Goal: Book appointment/travel/reservation: Book appointment/travel/reservation

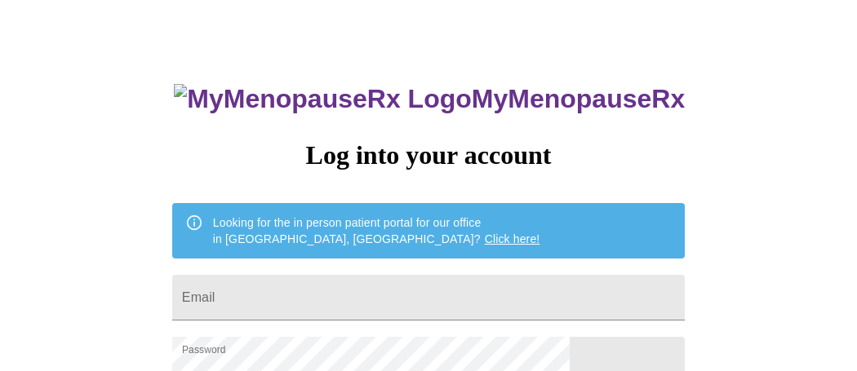
scroll to position [132, 0]
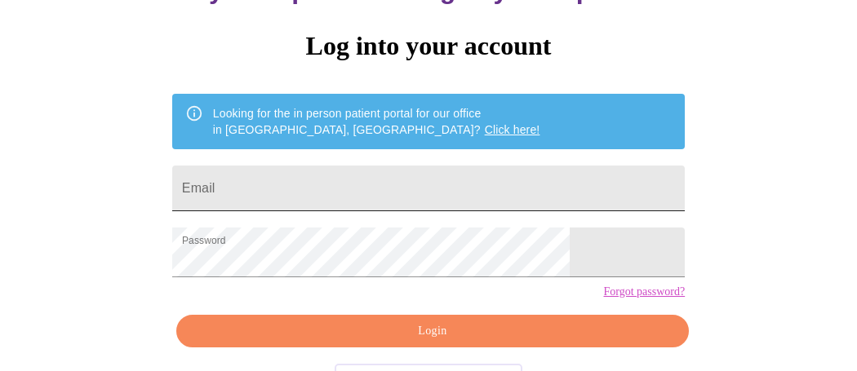
click at [375, 210] on input "Email" at bounding box center [428, 189] width 513 height 46
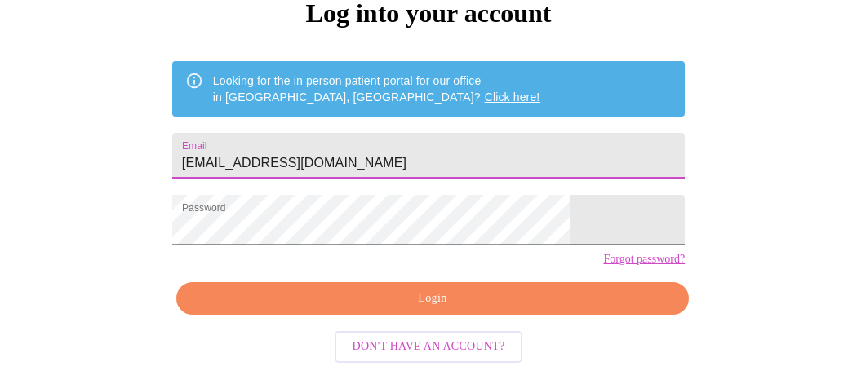
type input "[EMAIL_ADDRESS][DOMAIN_NAME]"
click at [389, 297] on span "Login" at bounding box center [432, 299] width 475 height 20
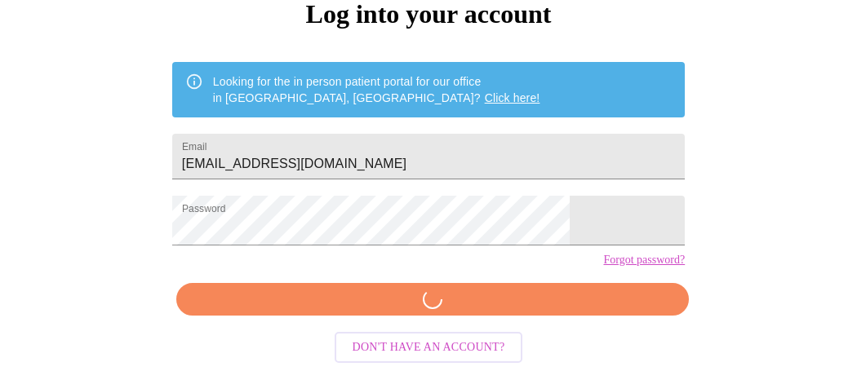
scroll to position [209, 0]
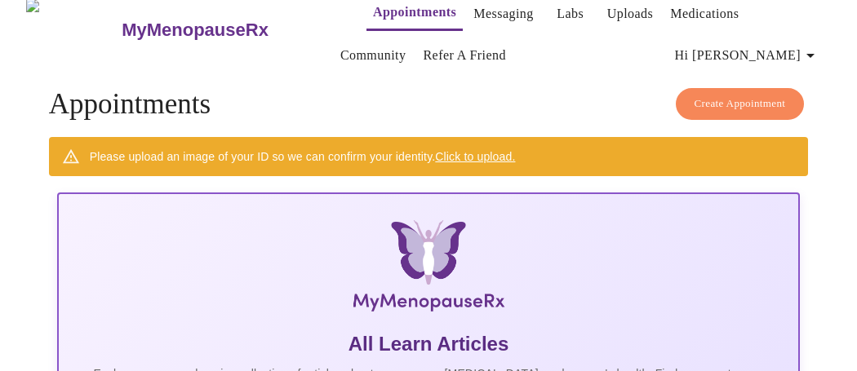
scroll to position [18, 0]
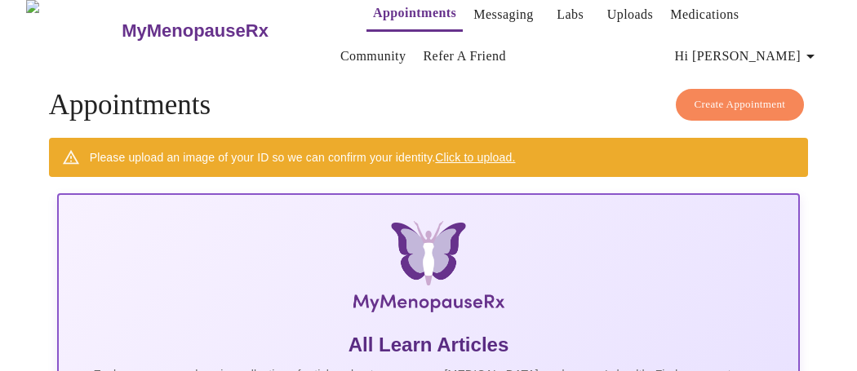
click at [726, 104] on span "Create Appointment" at bounding box center [740, 104] width 91 height 19
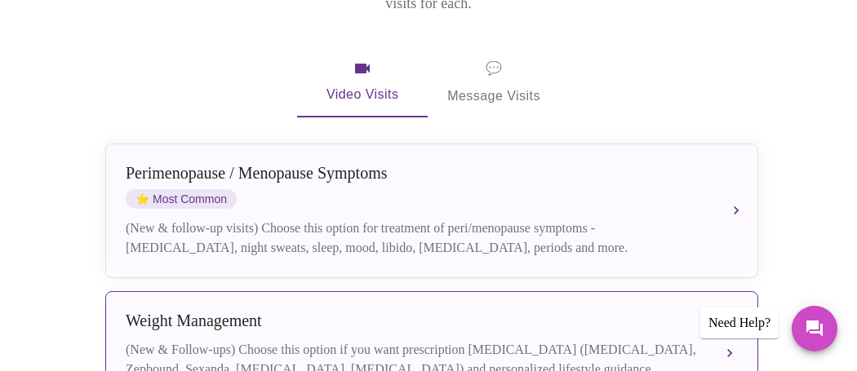
scroll to position [285, 0]
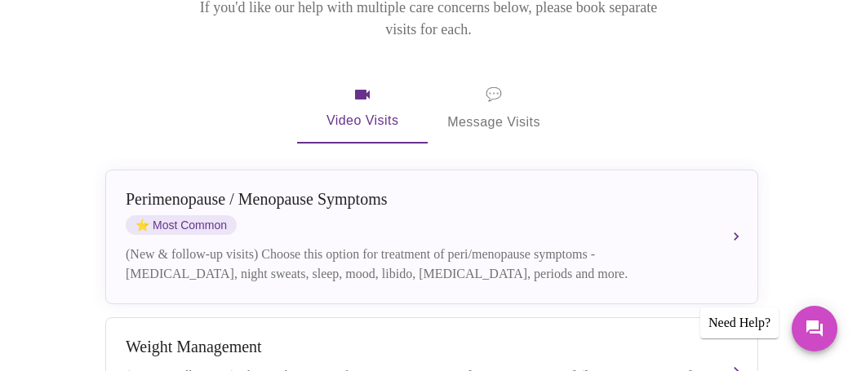
click at [504, 83] on span "💬 Message Visits" at bounding box center [493, 108] width 93 height 51
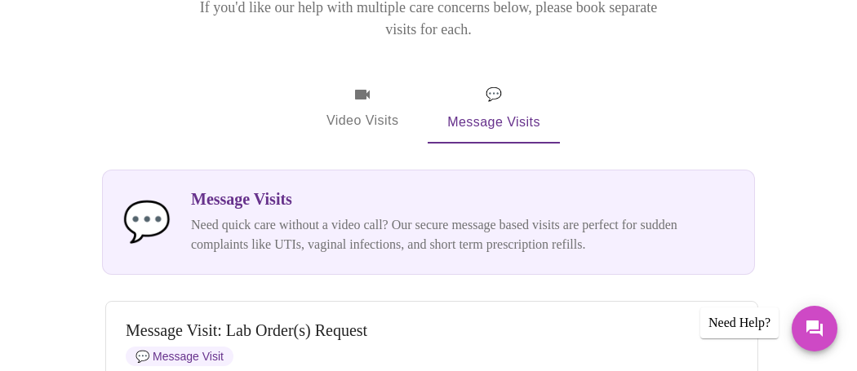
click at [351, 94] on span "Video Visits" at bounding box center [362, 108] width 91 height 47
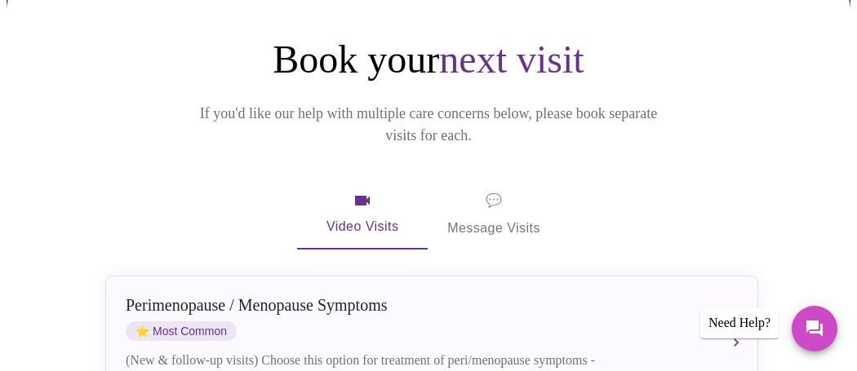
scroll to position [306, 0]
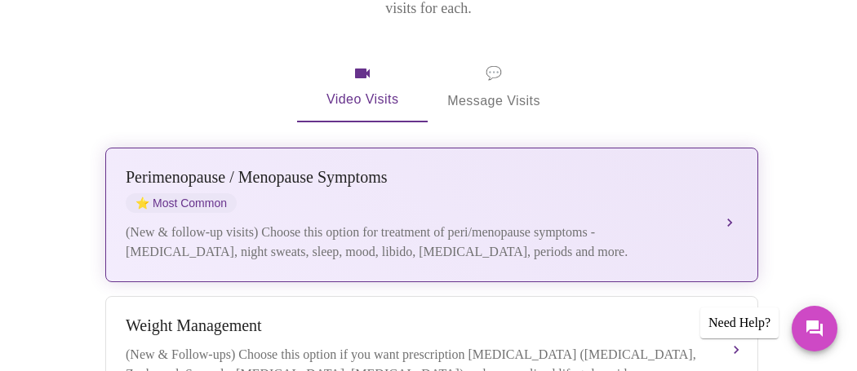
click at [725, 186] on div "[MEDICAL_DATA] / Menopause Symptoms ⭐ Most Common (New & follow-up visits) Choo…" at bounding box center [432, 215] width 612 height 94
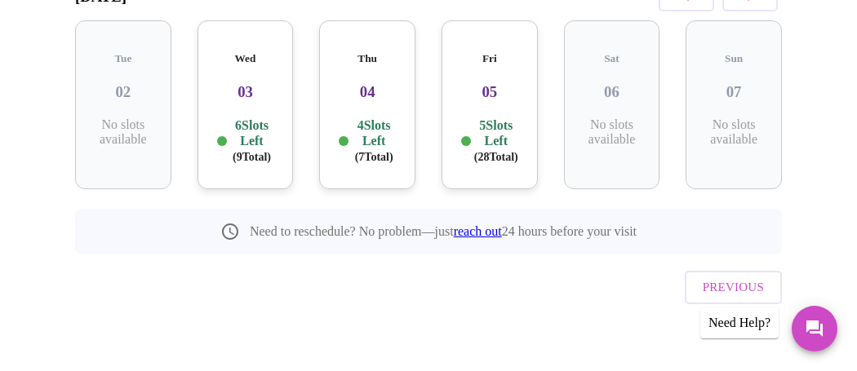
click at [366, 143] on p "4 Slots Left ( 7 Total)" at bounding box center [374, 141] width 44 height 47
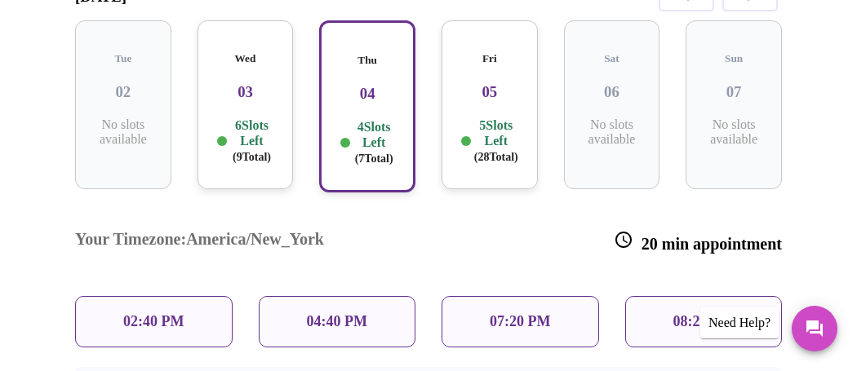
click at [365, 313] on p "04:40 PM" at bounding box center [337, 321] width 60 height 17
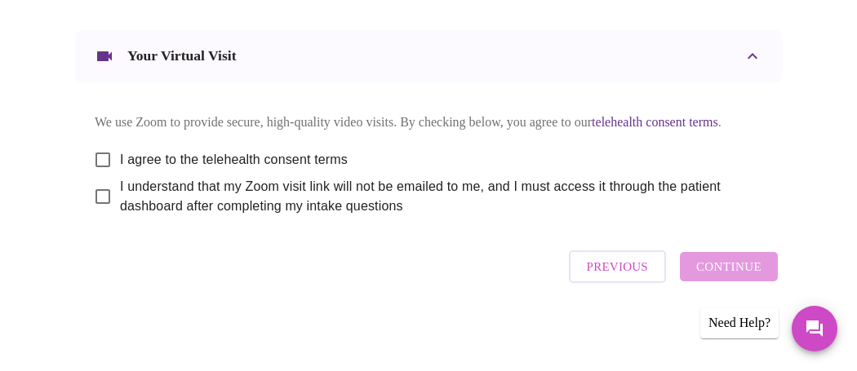
scroll to position [1087, 0]
click at [107, 153] on input "I agree to the telehealth consent terms" at bounding box center [103, 160] width 34 height 34
checkbox input "true"
click at [104, 211] on input "I understand that my Zoom visit link will not be emailed to me, and I must acce…" at bounding box center [103, 197] width 34 height 34
checkbox input "true"
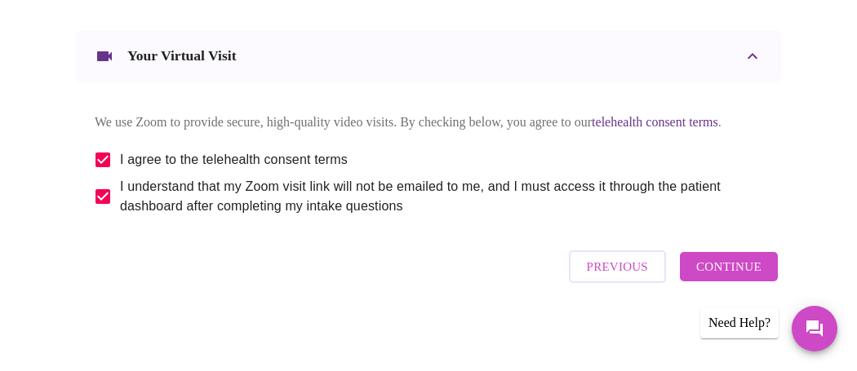
click at [737, 277] on span "Continue" at bounding box center [728, 266] width 65 height 21
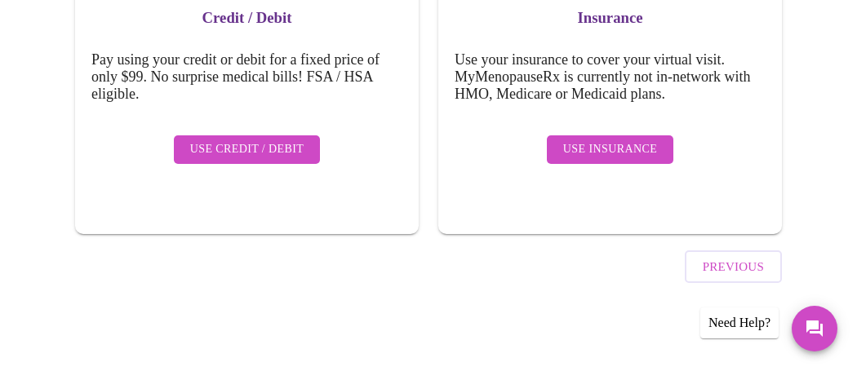
scroll to position [357, 0]
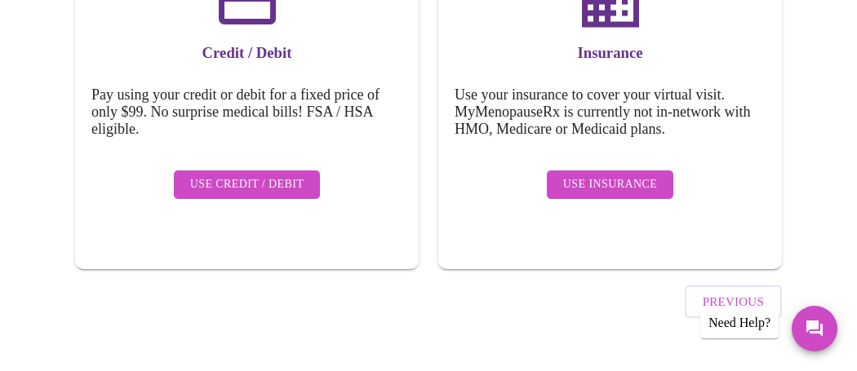
click at [613, 194] on span "Use Insurance" at bounding box center [610, 185] width 94 height 20
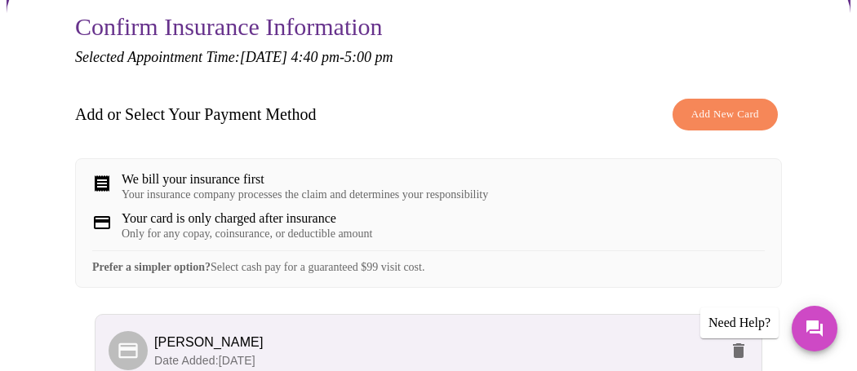
scroll to position [184, 0]
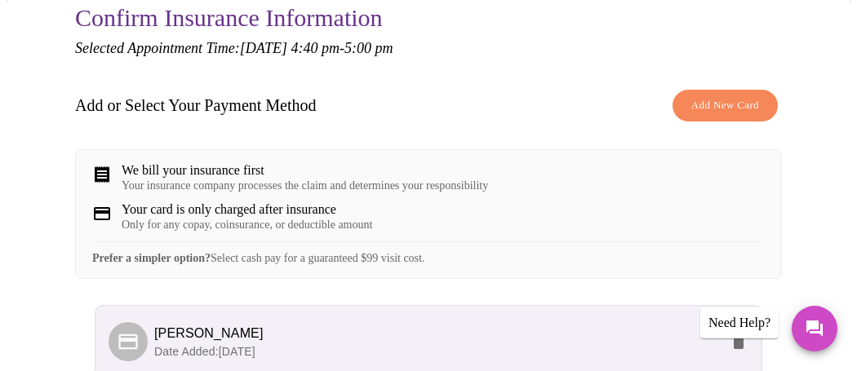
click at [704, 105] on span "Add New Card" at bounding box center [725, 105] width 68 height 19
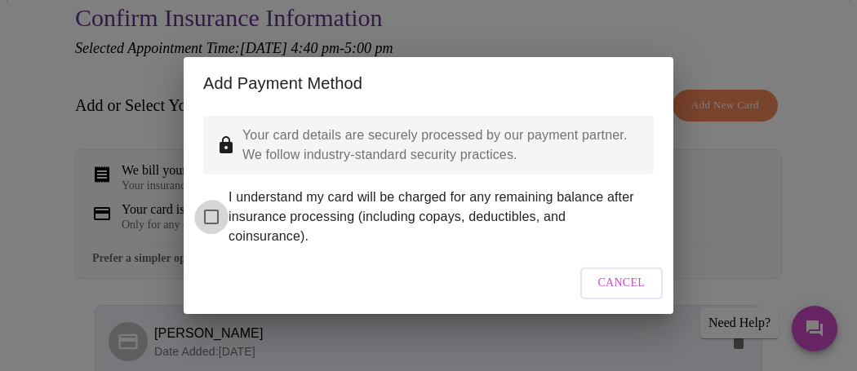
click at [214, 230] on input "I understand my card will be charged for any remaining balance after insurance …" at bounding box center [211, 217] width 34 height 34
checkbox input "true"
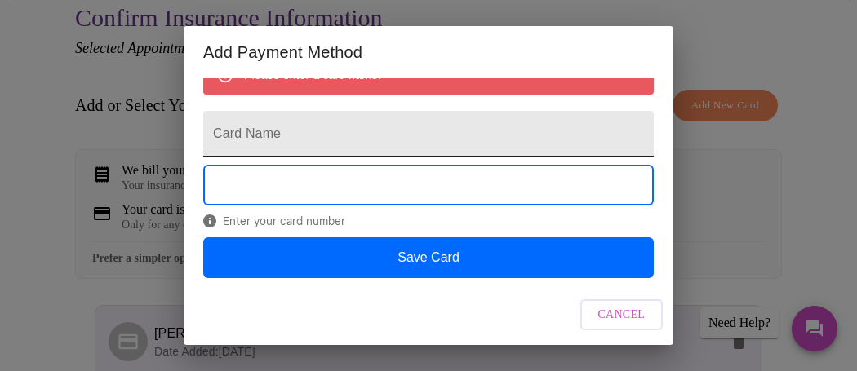
scroll to position [251, 0]
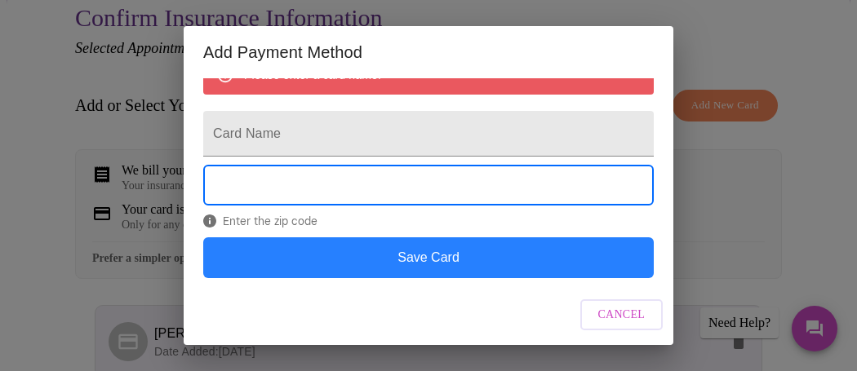
click at [324, 268] on button "Save Card" at bounding box center [428, 257] width 451 height 41
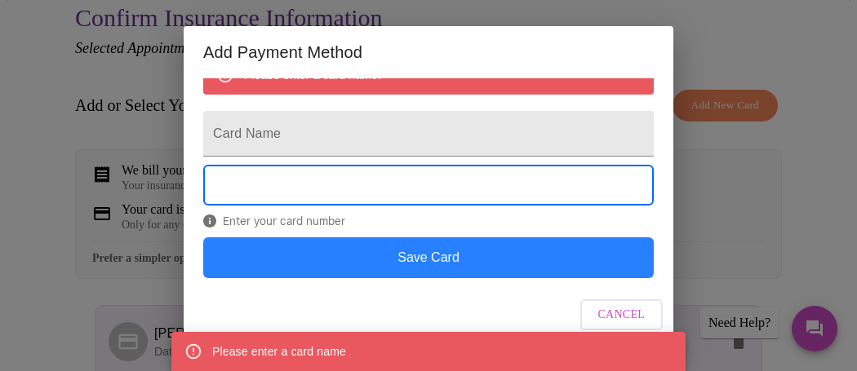
scroll to position [271, 0]
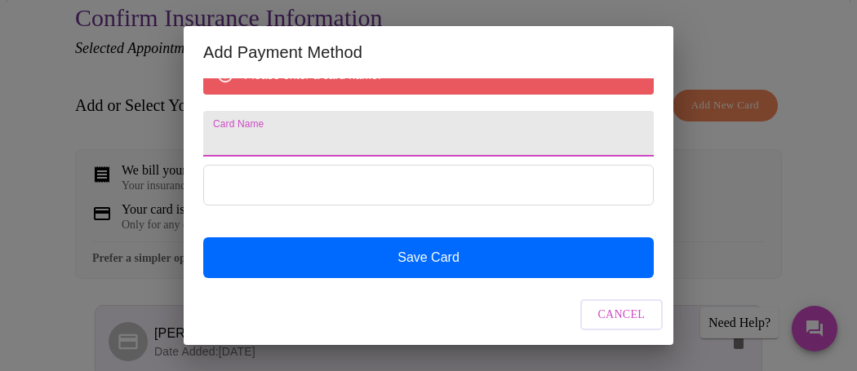
click at [356, 121] on input "Card Name" at bounding box center [428, 134] width 451 height 46
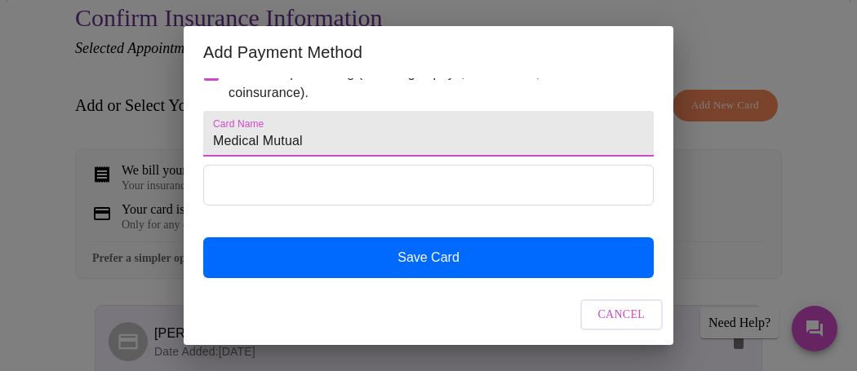
type input "Medical Mutual"
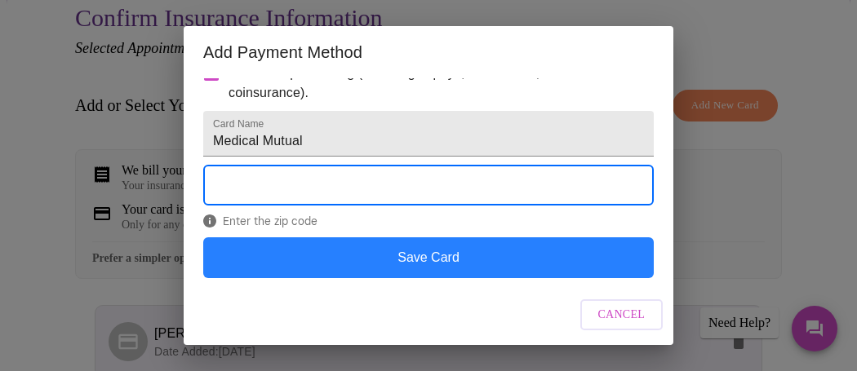
click at [273, 246] on button "Save Card" at bounding box center [428, 257] width 451 height 41
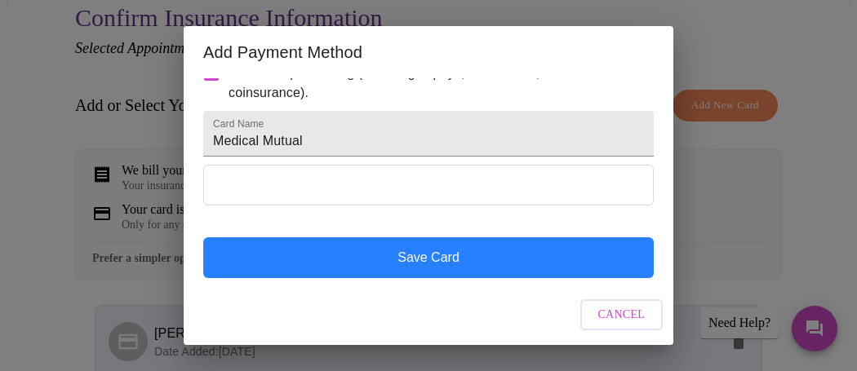
scroll to position [119, 0]
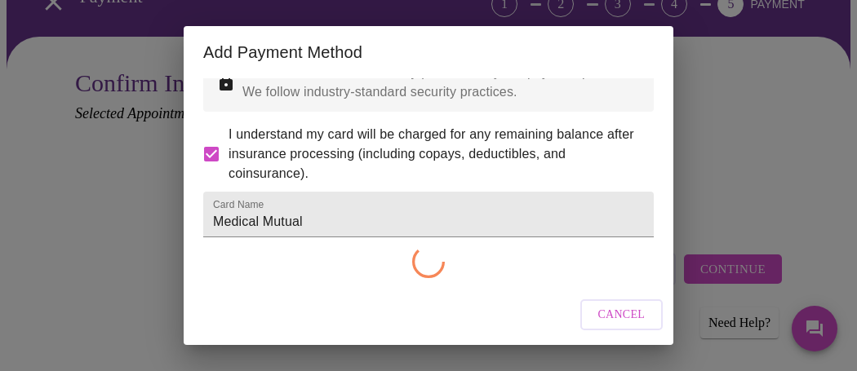
checkbox input "false"
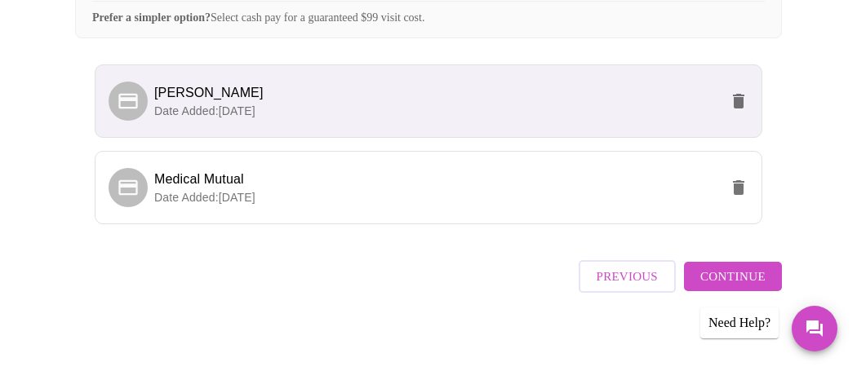
scroll to position [484, 0]
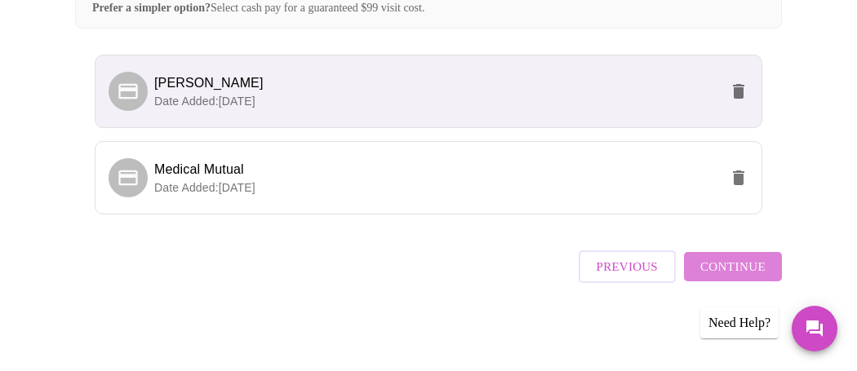
click at [743, 269] on span "Continue" at bounding box center [732, 266] width 65 height 21
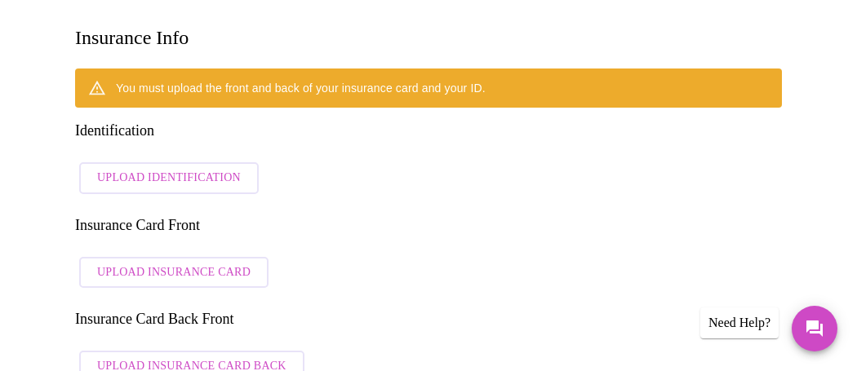
scroll to position [244, 0]
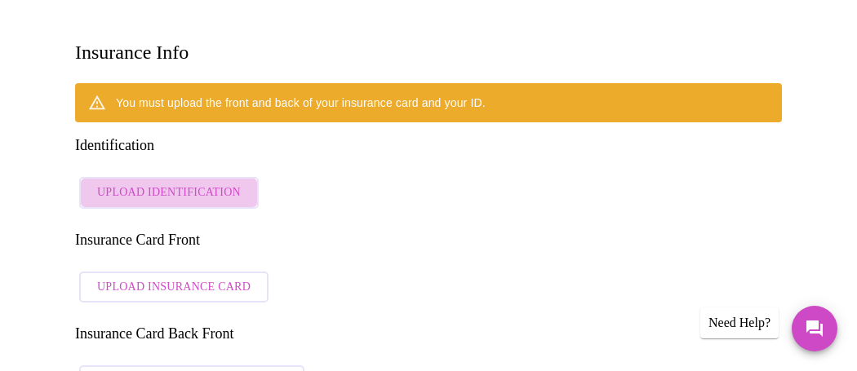
click at [216, 183] on span "Upload Identification" at bounding box center [169, 193] width 144 height 20
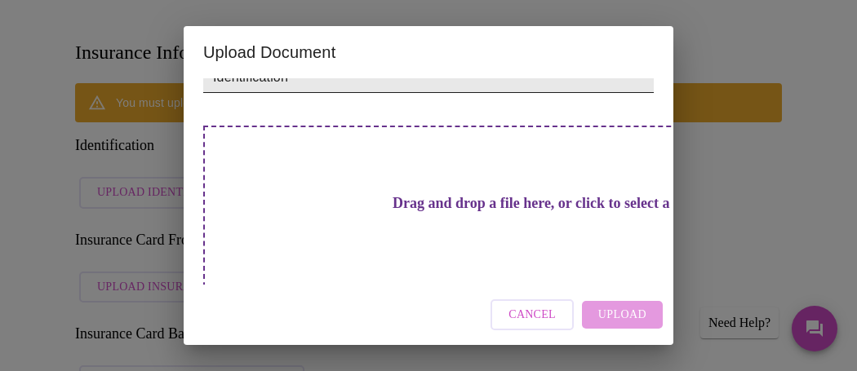
scroll to position [130, 0]
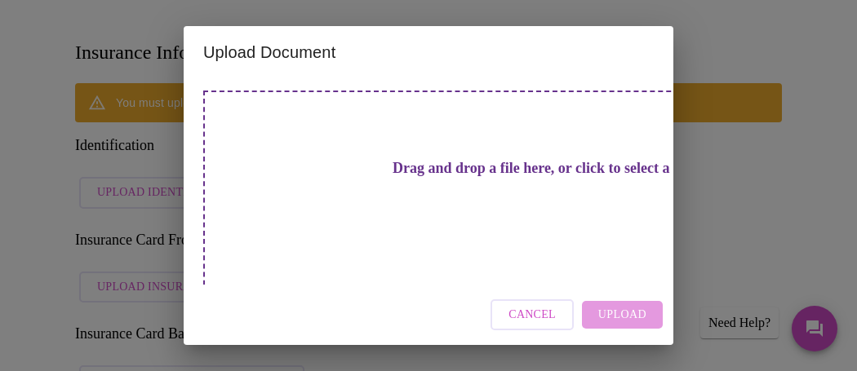
click at [627, 308] on div "Cancel Upload" at bounding box center [429, 315] width 490 height 61
click at [429, 175] on h3 "Drag and drop a file here, or click to select a file" at bounding box center [542, 168] width 451 height 17
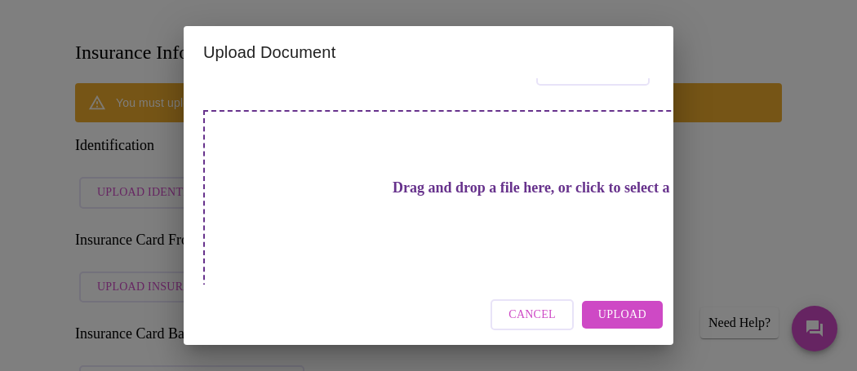
scroll to position [171, 0]
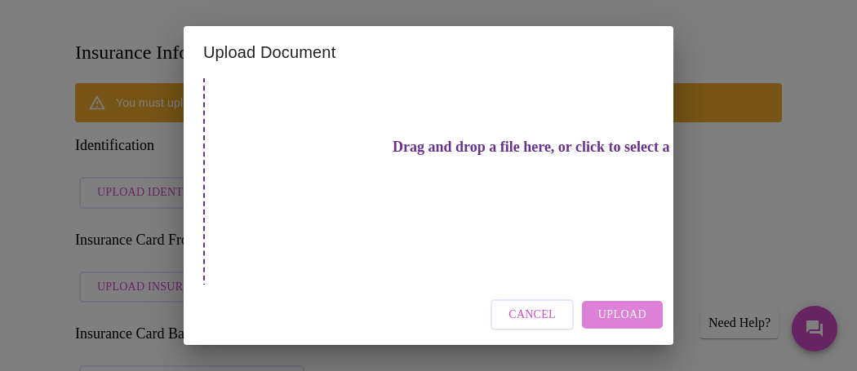
click at [633, 313] on span "Upload" at bounding box center [622, 315] width 48 height 20
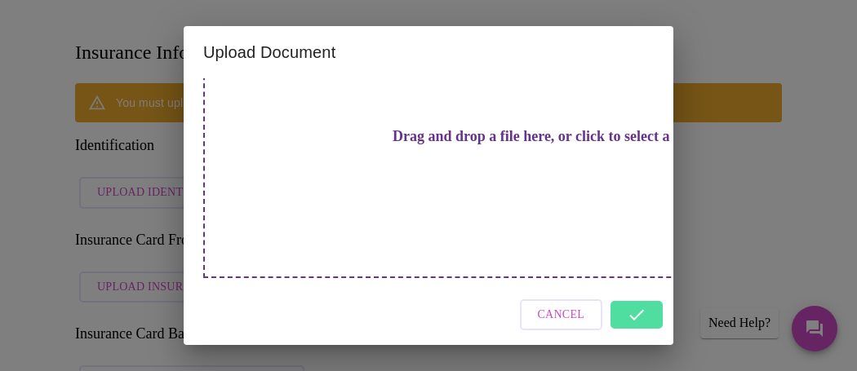
scroll to position [130, 0]
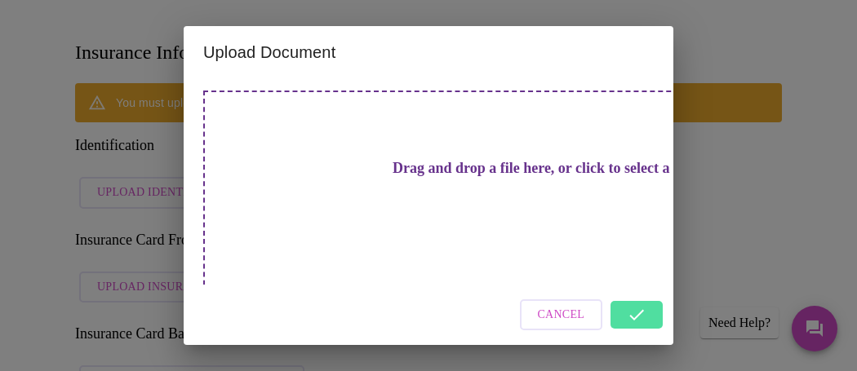
click at [752, 235] on div "Upload Document Upload a document that your providers can view. Select a file t…" at bounding box center [428, 185] width 857 height 371
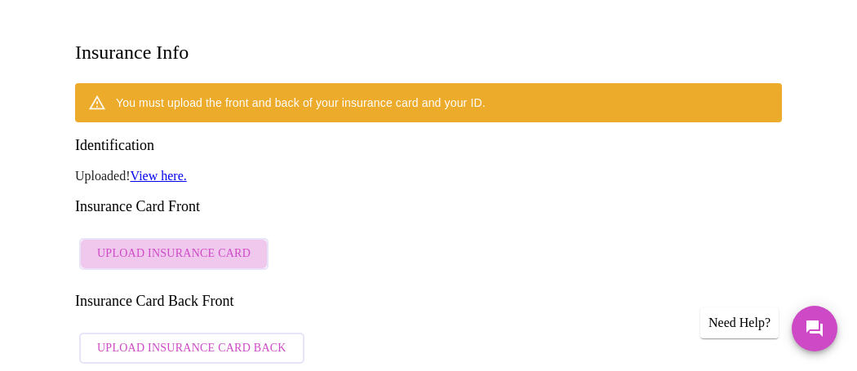
click at [235, 244] on span "Upload Insurance Card" at bounding box center [173, 254] width 153 height 20
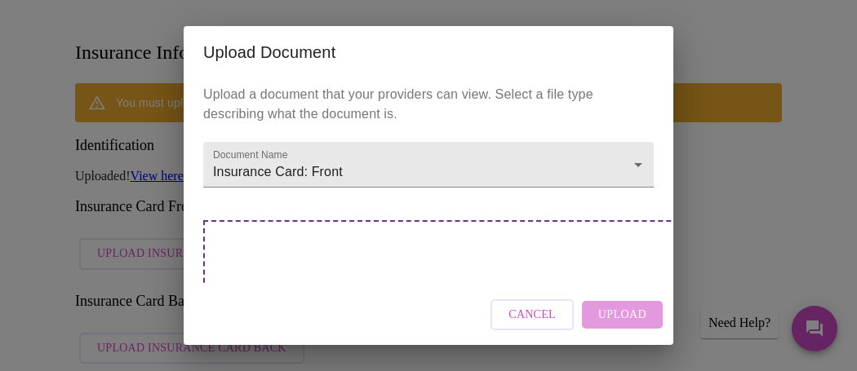
click at [468, 263] on div "Drag and drop a file here, or click to select a file" at bounding box center [542, 330] width 679 height 220
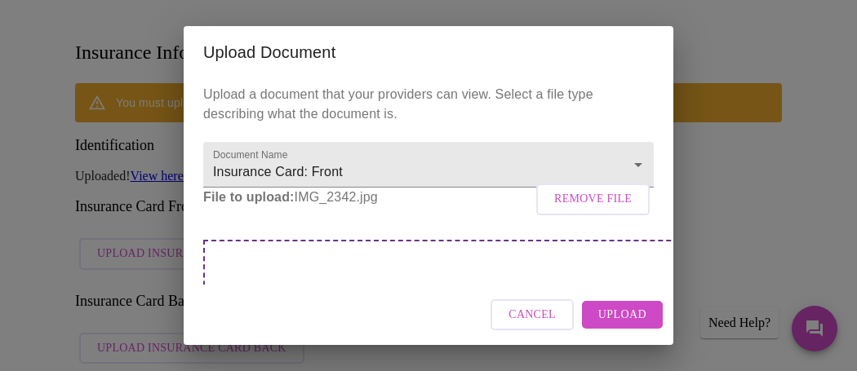
click at [620, 316] on span "Upload" at bounding box center [622, 315] width 48 height 20
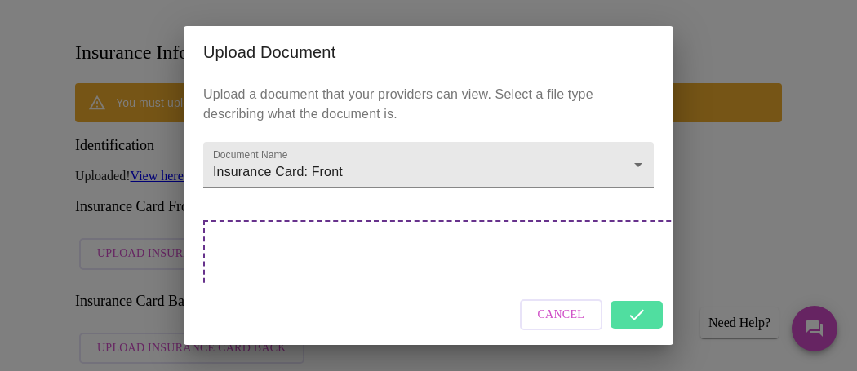
click at [557, 220] on div "Upload a document that your providers can view. Select a file type describing w…" at bounding box center [429, 181] width 490 height 206
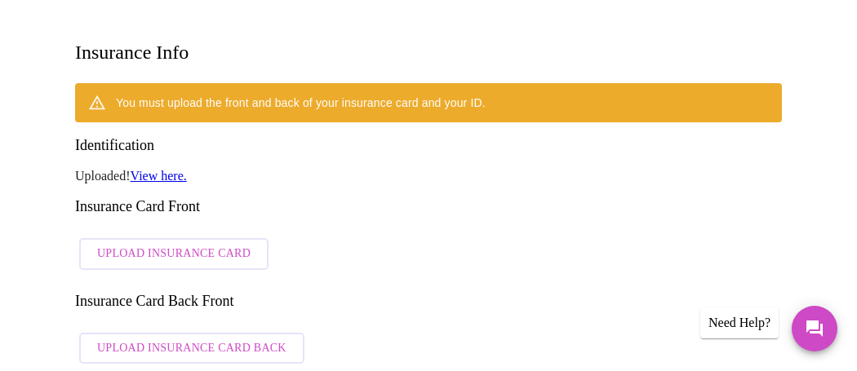
click at [557, 220] on div "You must upload the front and back of your insurance card and your ID. Identifi…" at bounding box center [428, 227] width 707 height 289
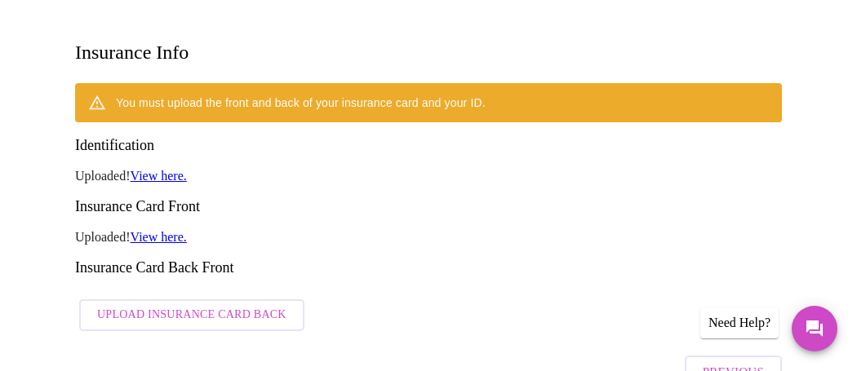
click at [258, 305] on span "Upload Insurance Card Back" at bounding box center [191, 315] width 189 height 20
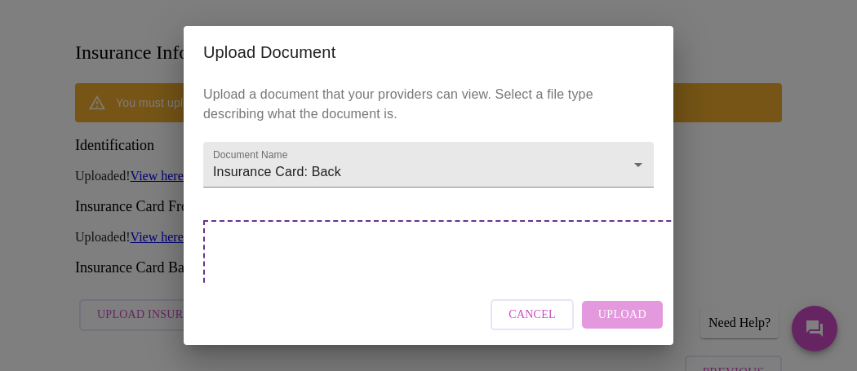
click at [558, 267] on div "Drag and drop a file here, or click to select a file" at bounding box center [542, 330] width 679 height 220
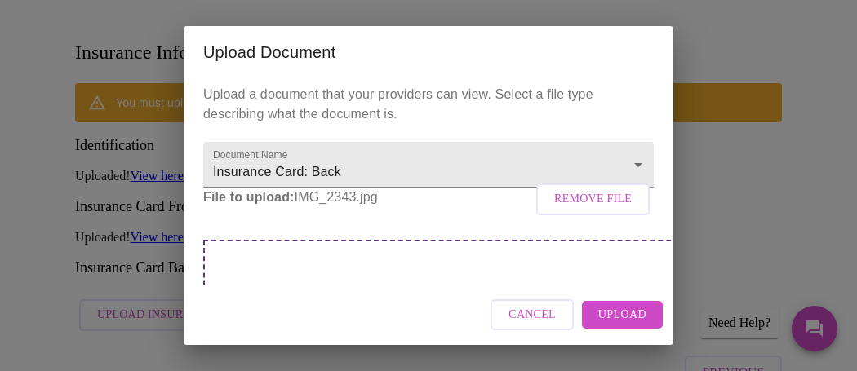
click at [624, 315] on span "Upload" at bounding box center [622, 315] width 48 height 20
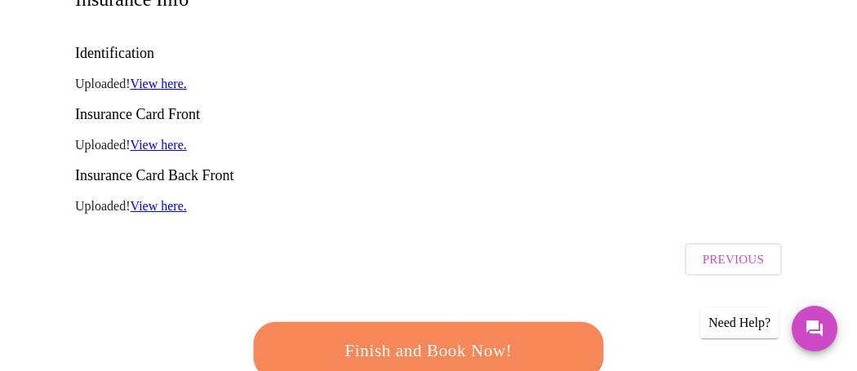
scroll to position [405, 0]
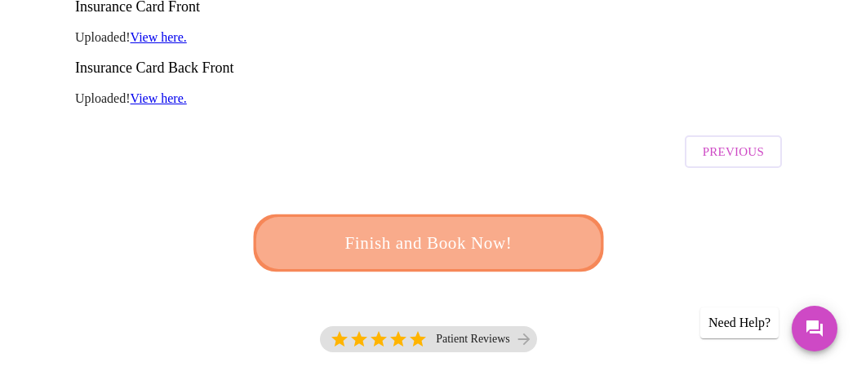
click at [522, 229] on span "Finish and Book Now!" at bounding box center [428, 244] width 302 height 30
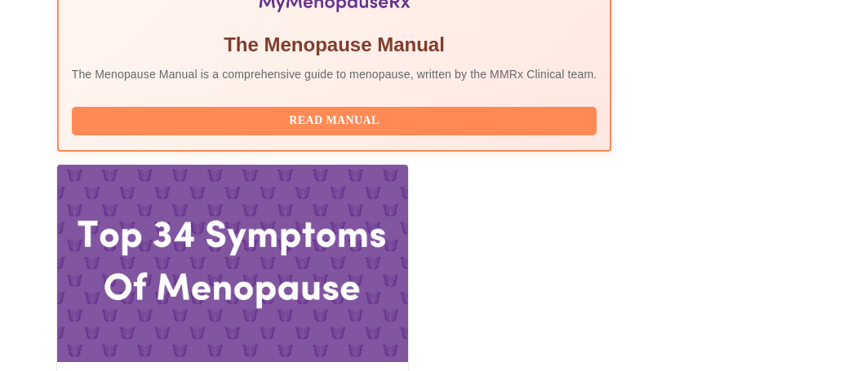
scroll to position [659, 0]
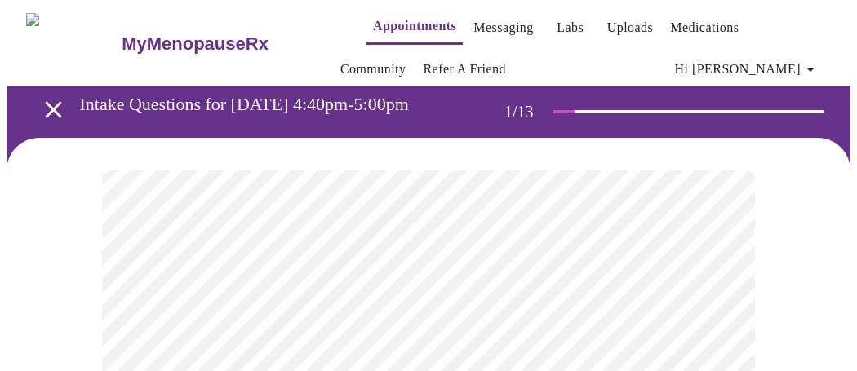
scroll to position [152, 0]
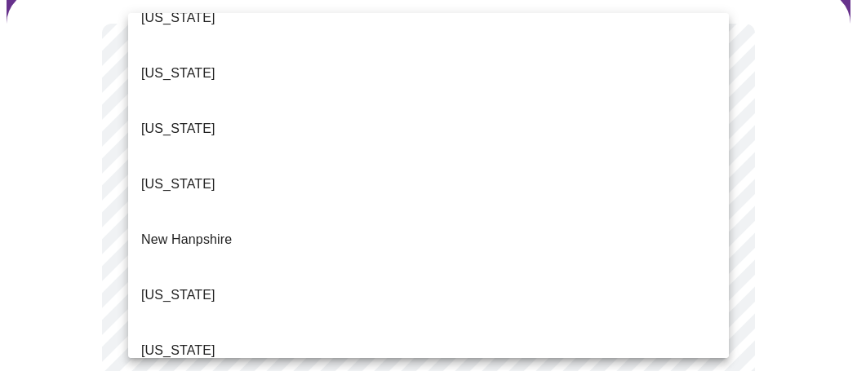
scroll to position [1372, 0]
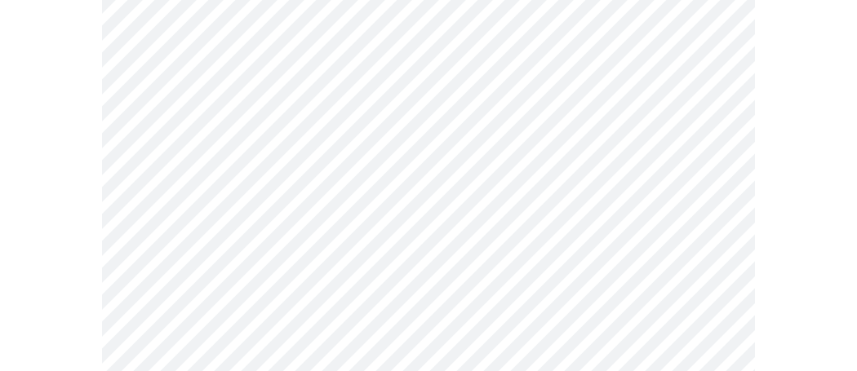
scroll to position [374, 0]
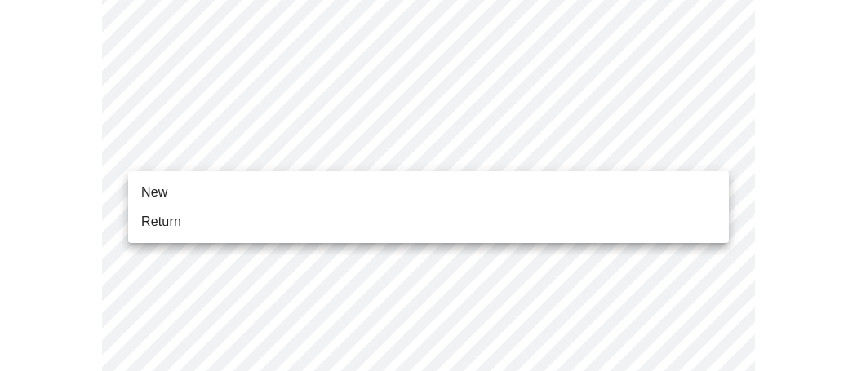
click at [500, 183] on li "New" at bounding box center [428, 192] width 601 height 29
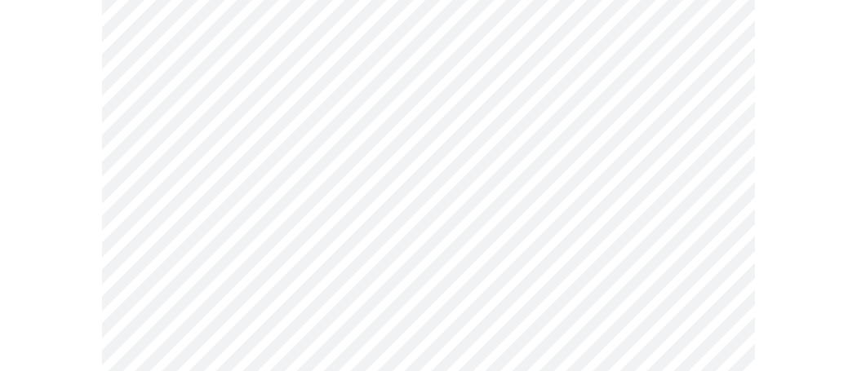
scroll to position [1133, 0]
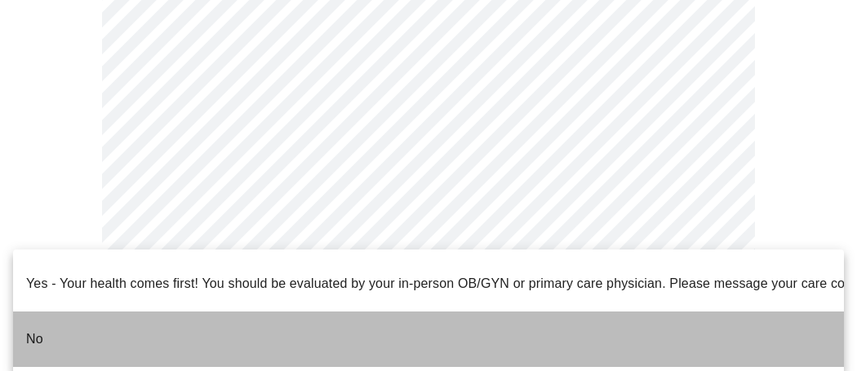
click at [340, 325] on li "No" at bounding box center [428, 339] width 831 height 55
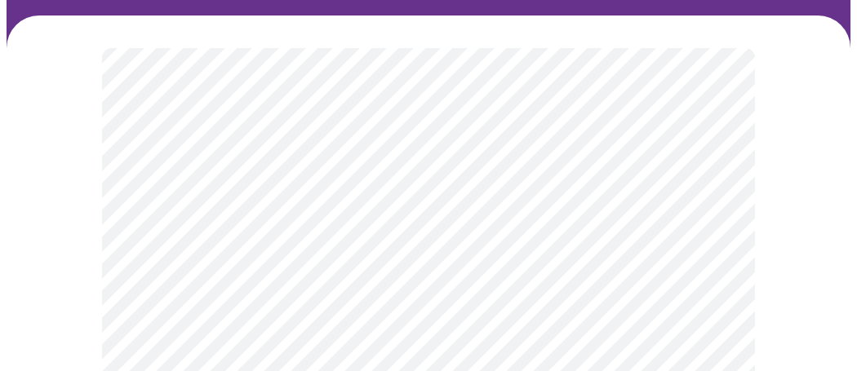
scroll to position [133, 0]
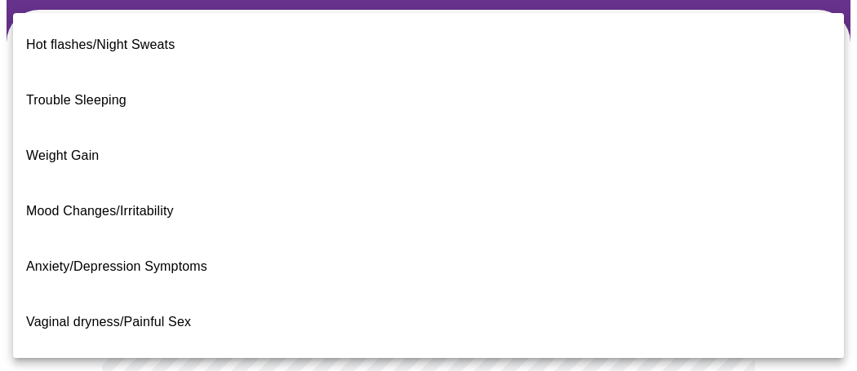
scroll to position [0, 0]
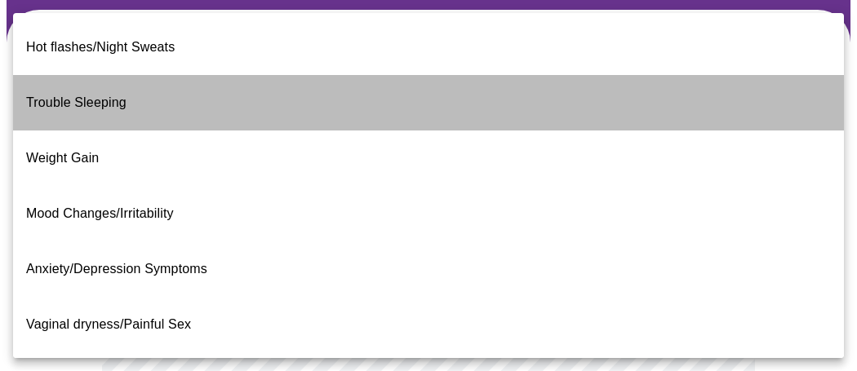
click at [95, 95] on span "Trouble Sleeping" at bounding box center [76, 102] width 100 height 14
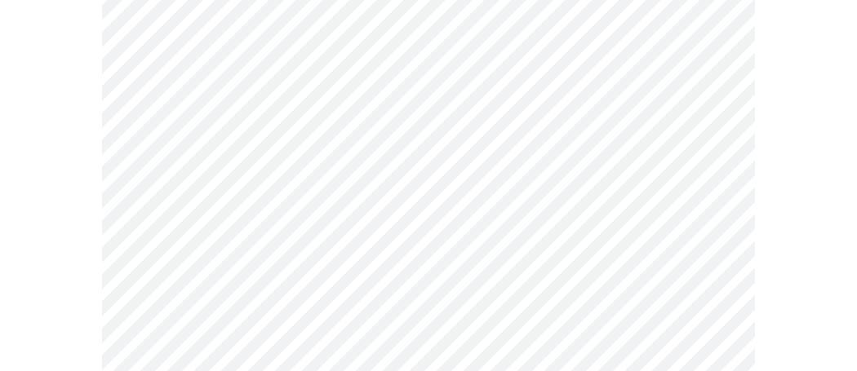
scroll to position [276, 0]
click at [317, 280] on body "MyMenopauseRx Appointments Messaging Labs Uploads Medications Community Refer a…" at bounding box center [429, 242] width 844 height 1023
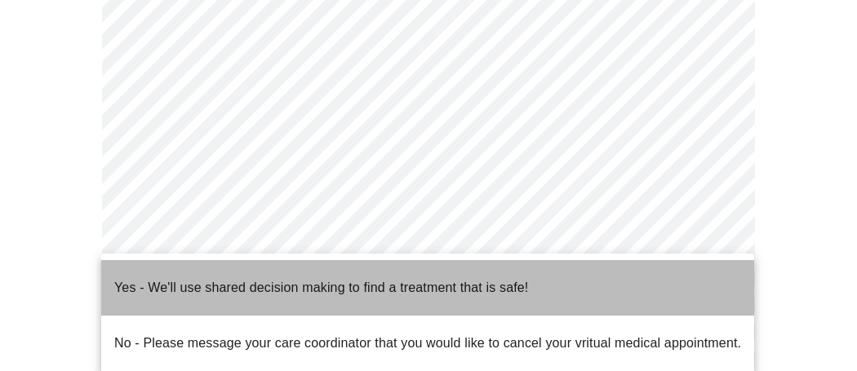
click at [317, 280] on p "Yes - We'll use shared decision making to find a treatment that is safe!" at bounding box center [321, 288] width 414 height 20
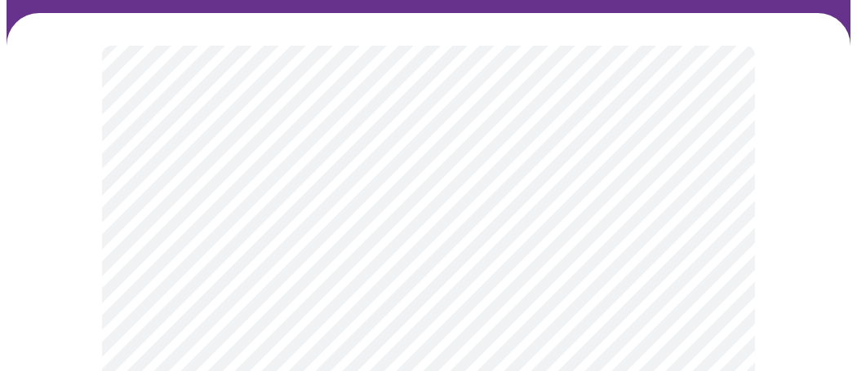
scroll to position [200, 0]
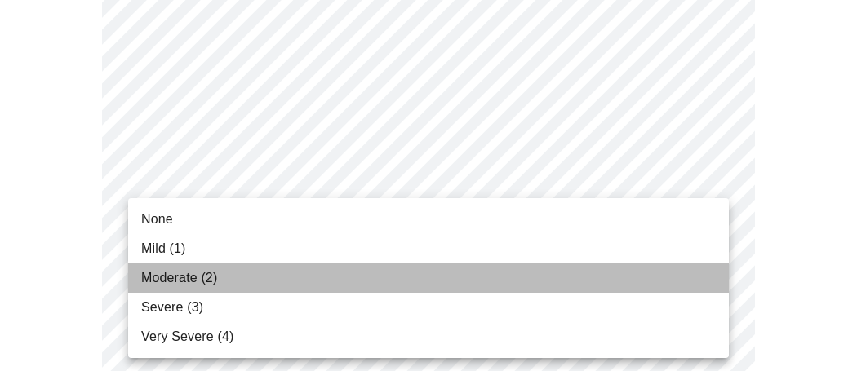
click at [586, 273] on li "Moderate (2)" at bounding box center [428, 278] width 601 height 29
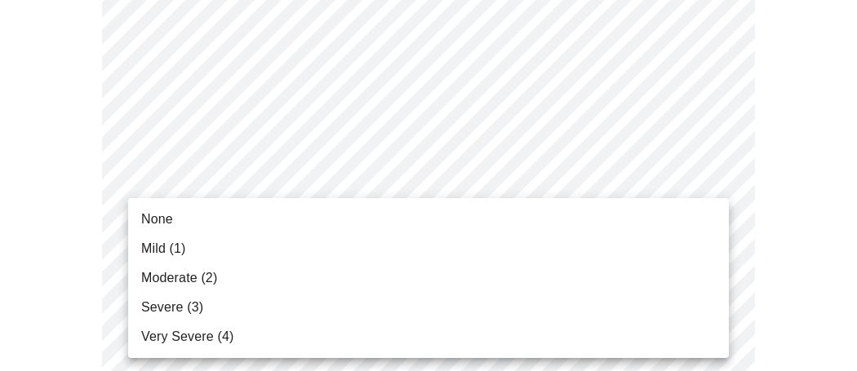
click at [159, 277] on span "Moderate (2)" at bounding box center [179, 279] width 76 height 20
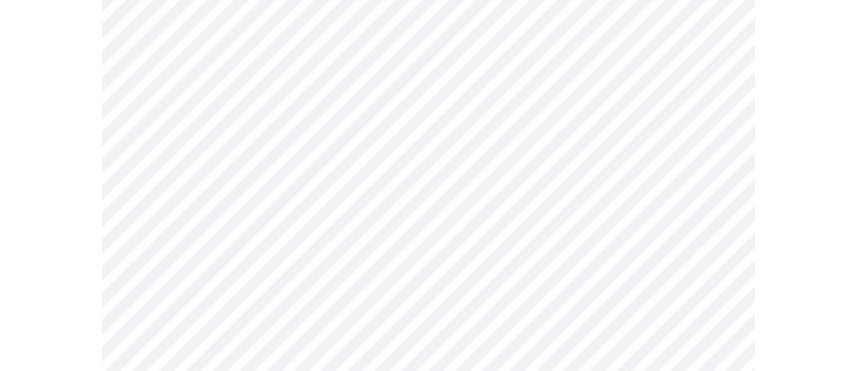
scroll to position [422, 0]
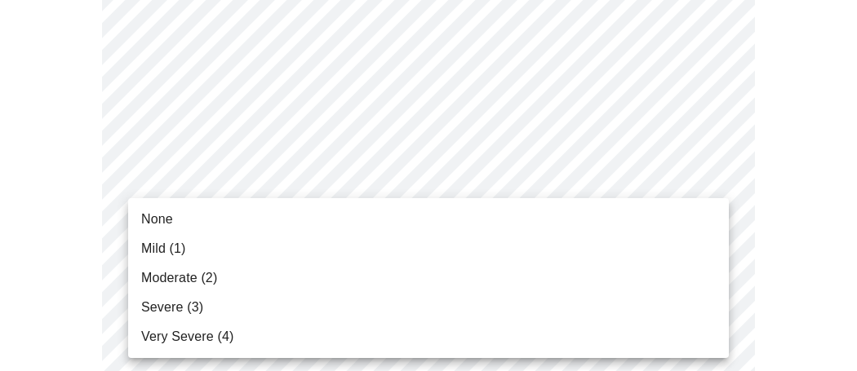
click at [395, 307] on li "Severe (3)" at bounding box center [428, 307] width 601 height 29
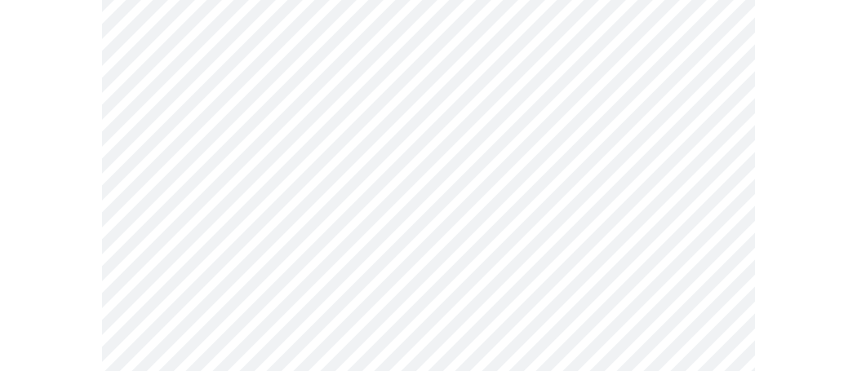
scroll to position [583, 0]
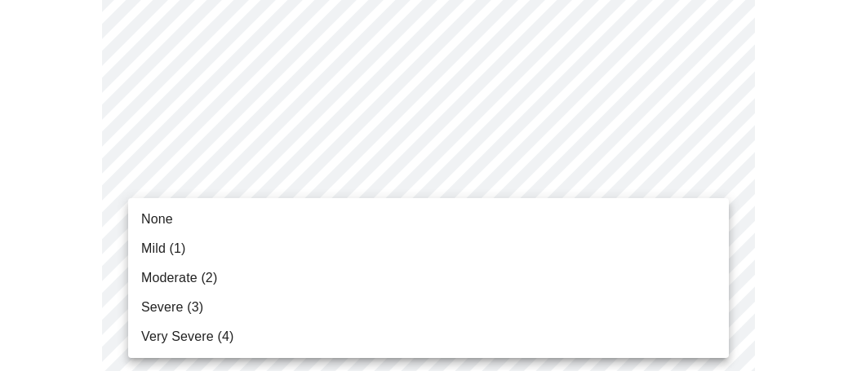
click at [433, 284] on li "Moderate (2)" at bounding box center [428, 278] width 601 height 29
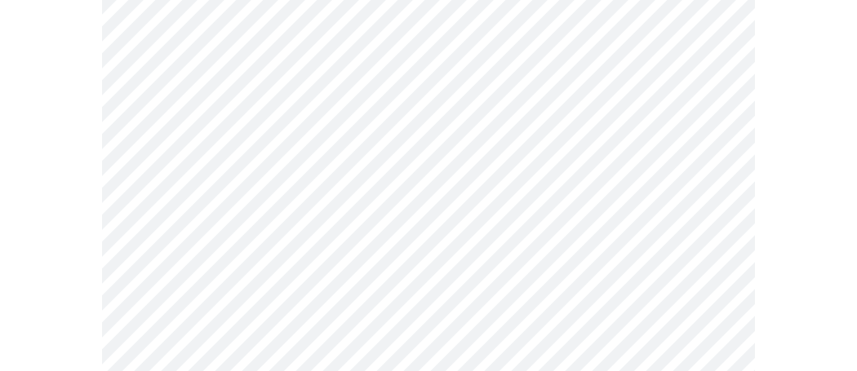
scroll to position [748, 0]
click at [445, 166] on body "MyMenopauseRx Appointments Messaging Labs Uploads Medications Community Refer a…" at bounding box center [429, 360] width 844 height 2205
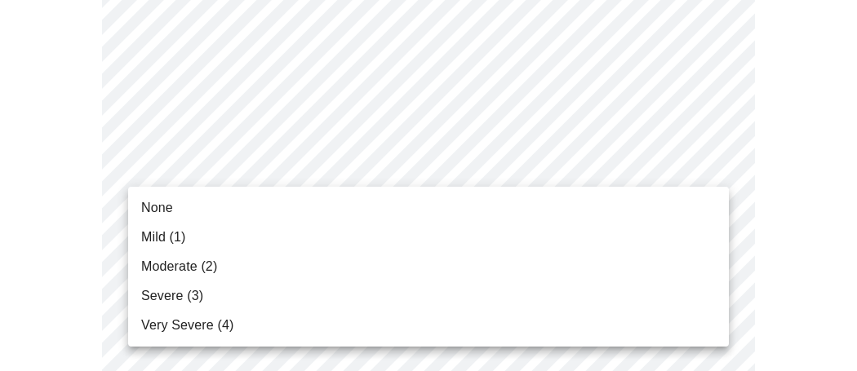
click at [401, 260] on li "Moderate (2)" at bounding box center [428, 266] width 601 height 29
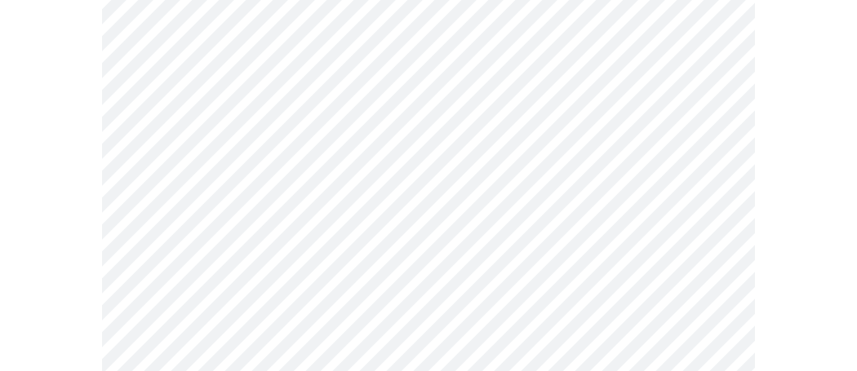
scroll to position [819, 0]
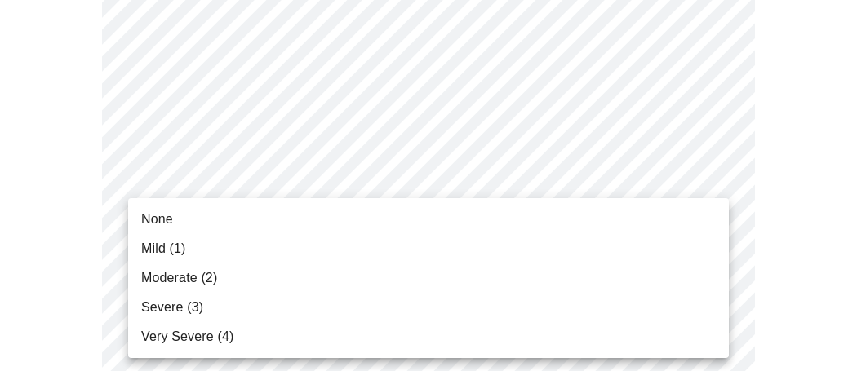
click at [473, 219] on body "MyMenopauseRx Appointments Messaging Labs Uploads Medications Community Refer a…" at bounding box center [429, 276] width 844 height 2179
click at [428, 301] on li "Severe (3)" at bounding box center [428, 307] width 601 height 29
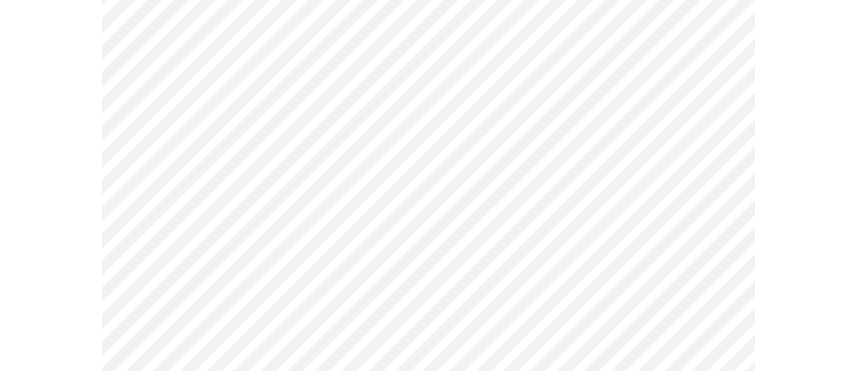
scroll to position [918, 0]
click at [522, 241] on body "MyMenopauseRx Appointments Messaging Labs Uploads Medications Community Refer a…" at bounding box center [429, 165] width 844 height 2154
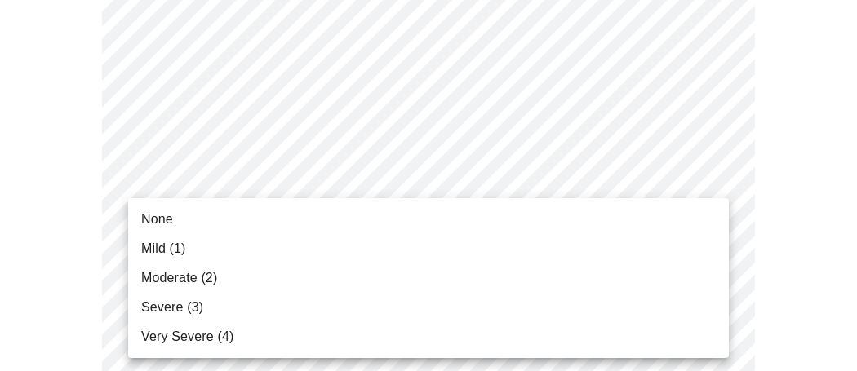
click at [492, 286] on li "Moderate (2)" at bounding box center [428, 278] width 601 height 29
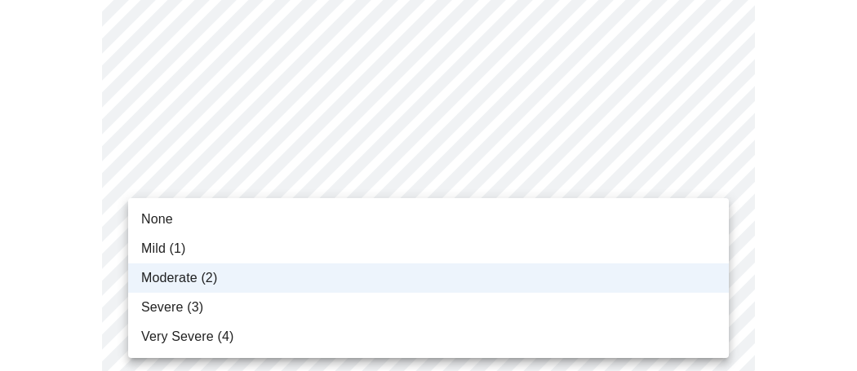
click at [496, 241] on body "MyMenopauseRx Appointments Messaging Labs Uploads Medications Community Refer a…" at bounding box center [429, 152] width 844 height 2128
click at [207, 311] on li "Severe (3)" at bounding box center [428, 307] width 601 height 29
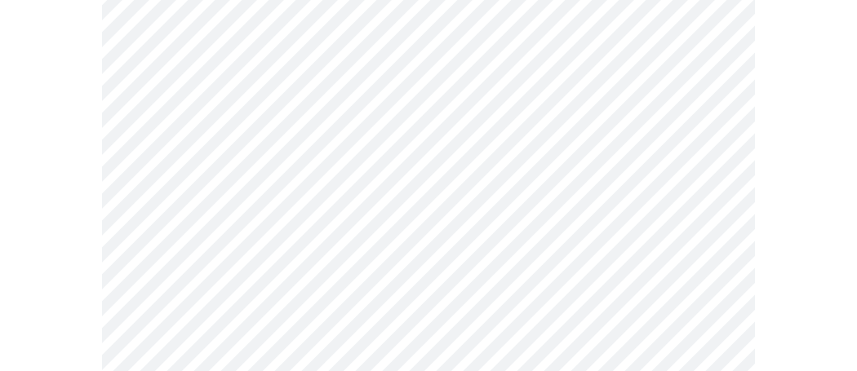
scroll to position [1079, 0]
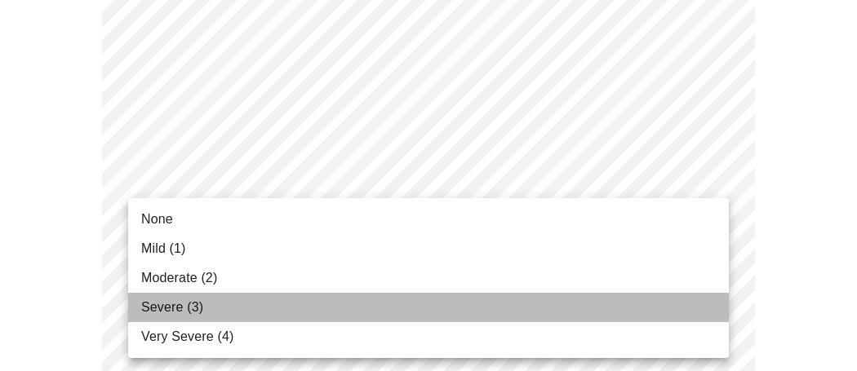
click at [357, 310] on li "Severe (3)" at bounding box center [428, 307] width 601 height 29
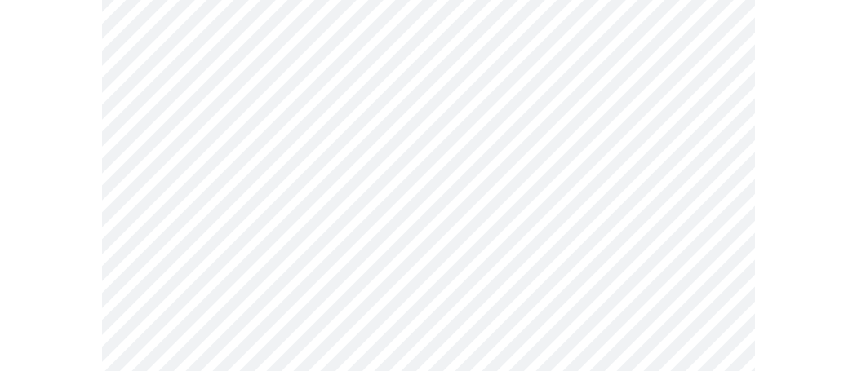
scroll to position [1193, 0]
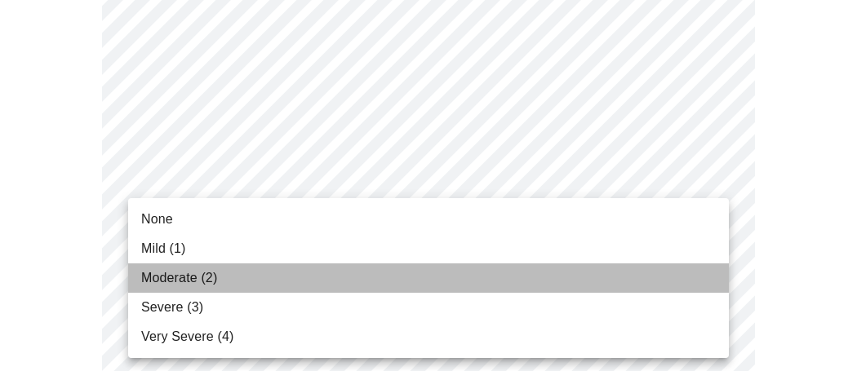
click at [328, 288] on li "Moderate (2)" at bounding box center [428, 278] width 601 height 29
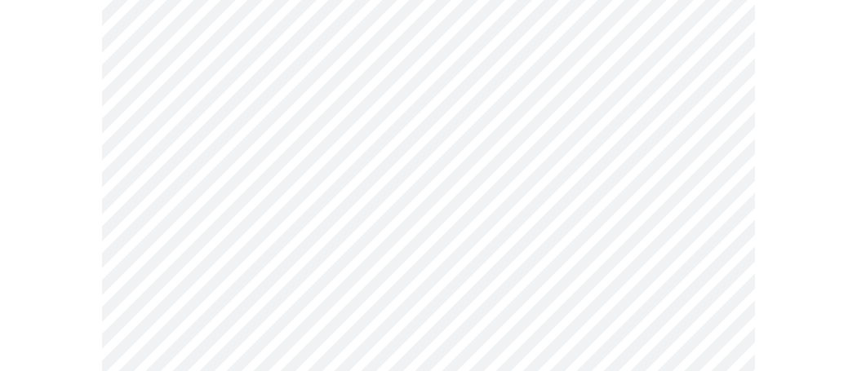
scroll to position [1339, 0]
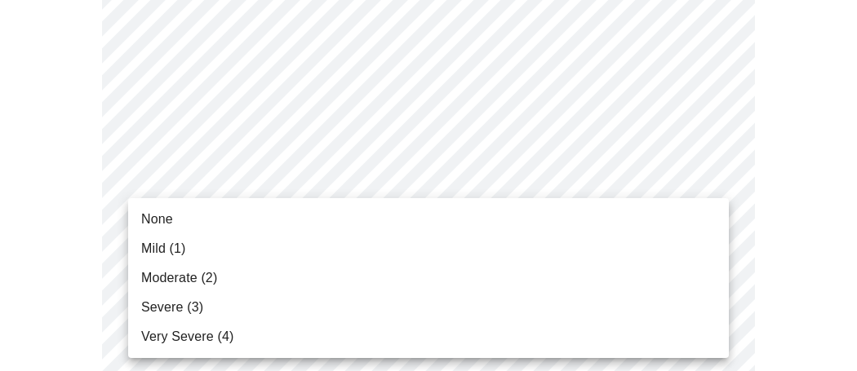
click at [288, 244] on li "Mild (1)" at bounding box center [428, 248] width 601 height 29
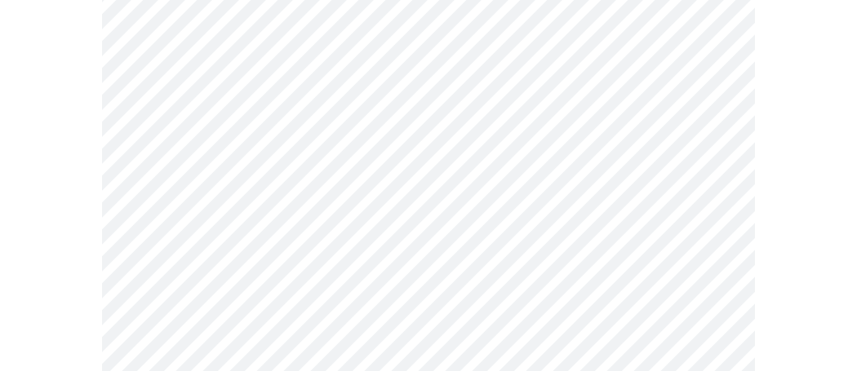
scroll to position [1467, 0]
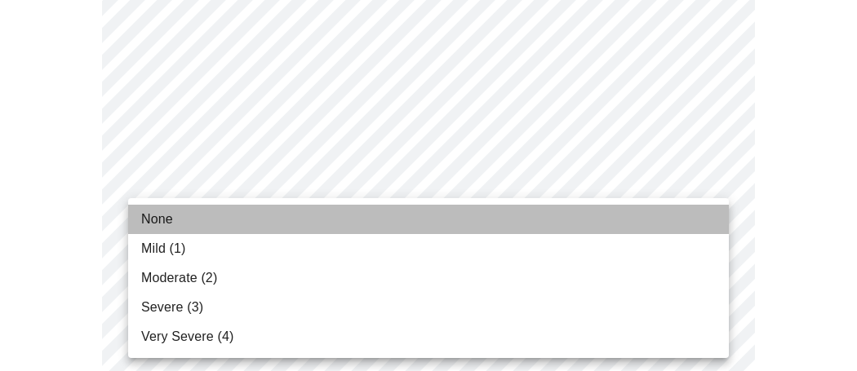
click at [297, 232] on li "None" at bounding box center [428, 219] width 601 height 29
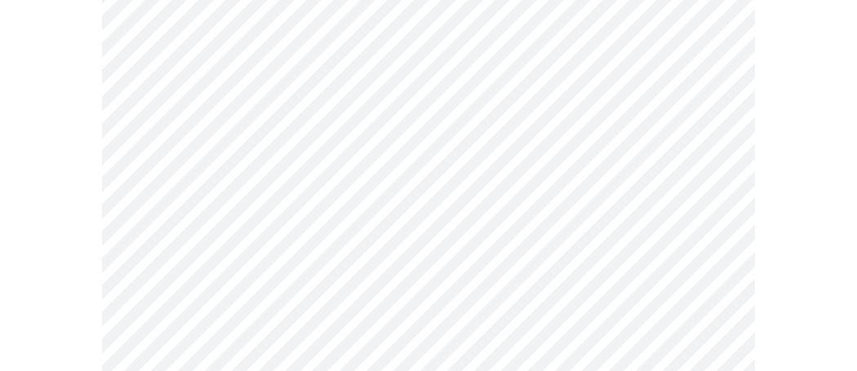
scroll to position [834, 0]
click at [237, 258] on body "MyMenopauseRx Appointments Messaging Labs Uploads Medications Community Refer a…" at bounding box center [429, 37] width 844 height 1731
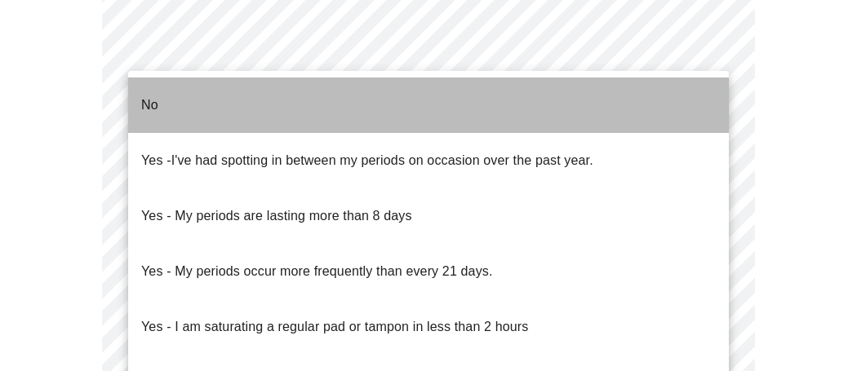
click at [243, 107] on li "No" at bounding box center [428, 105] width 601 height 55
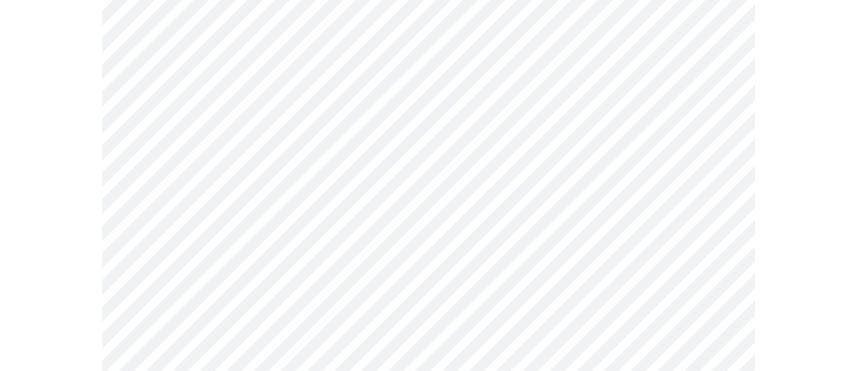
scroll to position [995, 0]
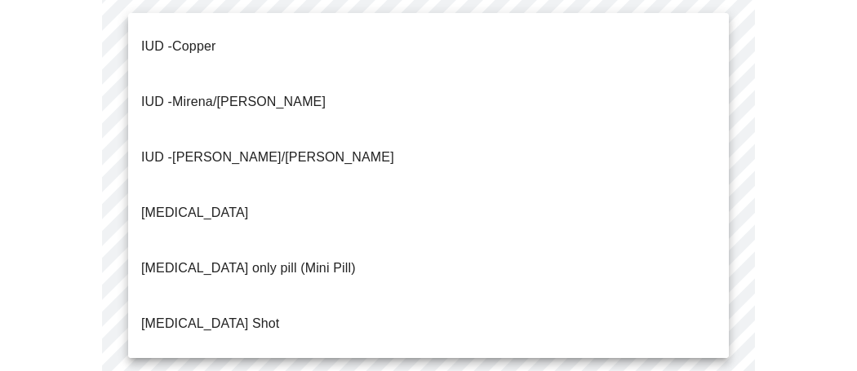
scroll to position [171, 0]
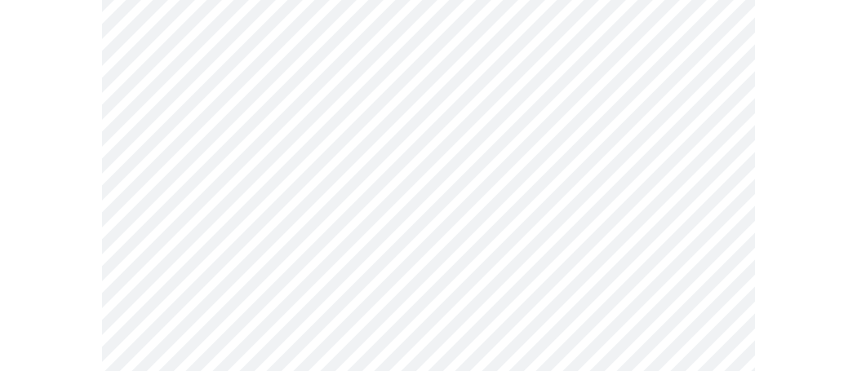
scroll to position [1223, 0]
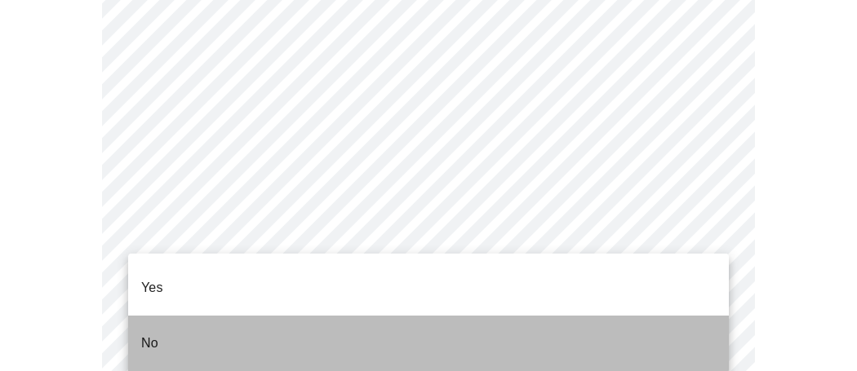
click at [313, 323] on li "No" at bounding box center [428, 343] width 601 height 55
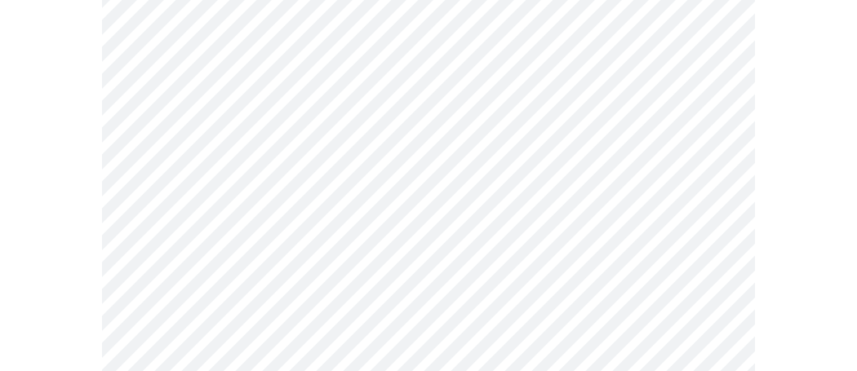
scroll to position [1174, 0]
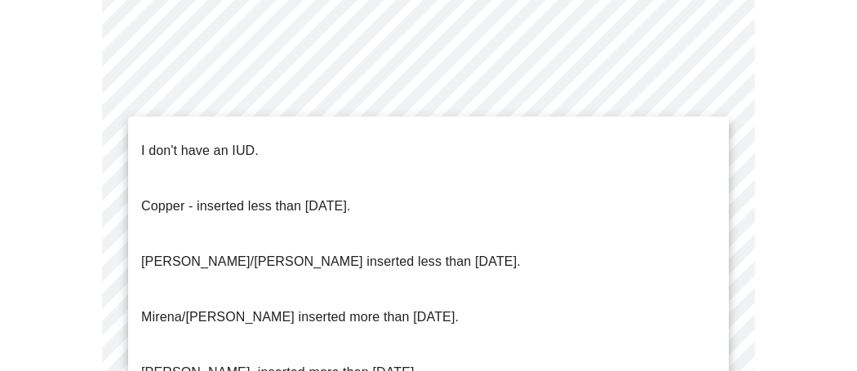
click at [287, 149] on li "I don't have an IUD." at bounding box center [428, 150] width 601 height 55
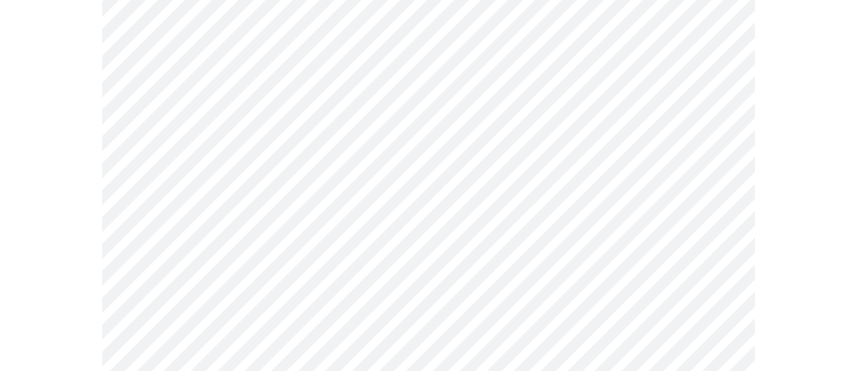
scroll to position [293, 0]
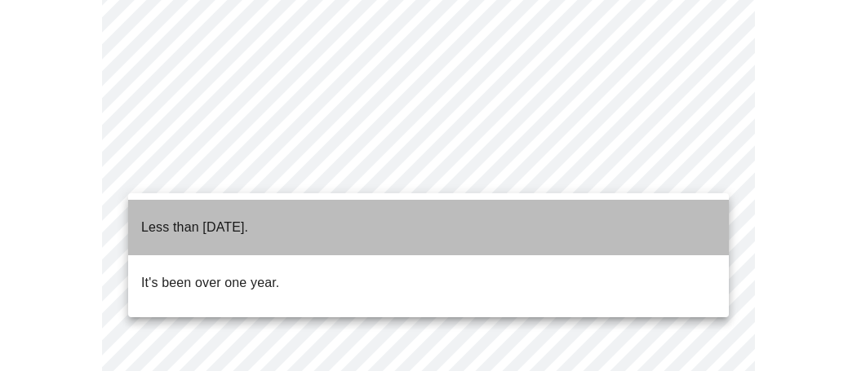
click at [560, 204] on li "Less than [DATE]." at bounding box center [428, 227] width 601 height 55
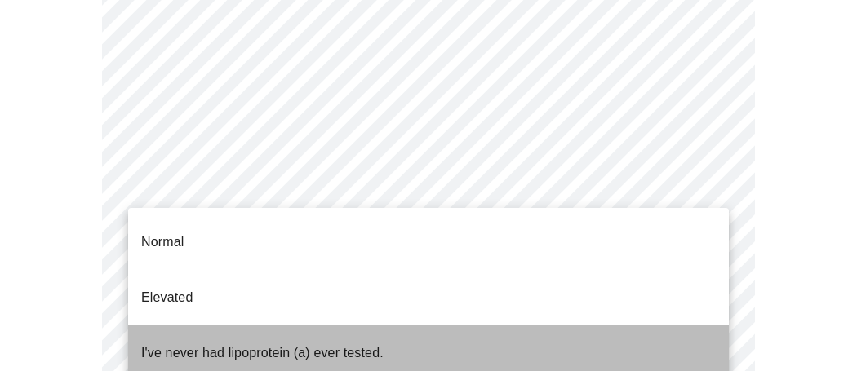
click at [369, 344] on p "I've never had lipoprotein (a) ever tested." at bounding box center [262, 354] width 242 height 20
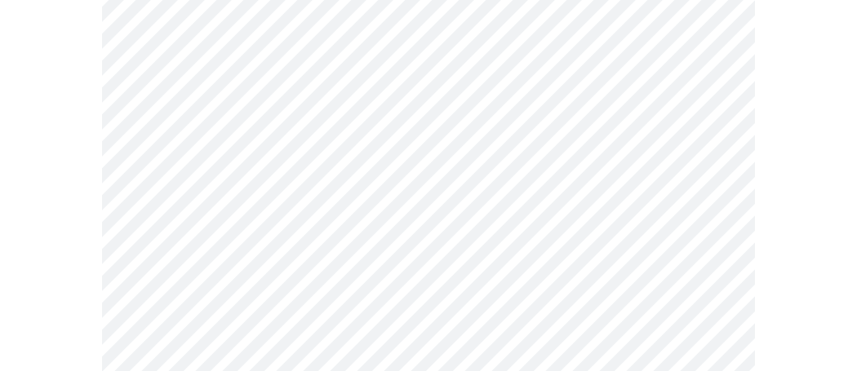
scroll to position [721, 0]
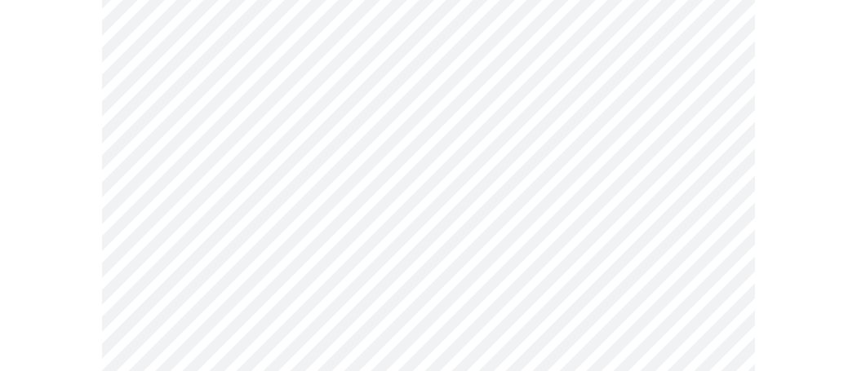
click at [388, 263] on body "MyMenopauseRx Appointments Messaging Labs Uploads Medications Community Refer a…" at bounding box center [429, 207] width 844 height 949
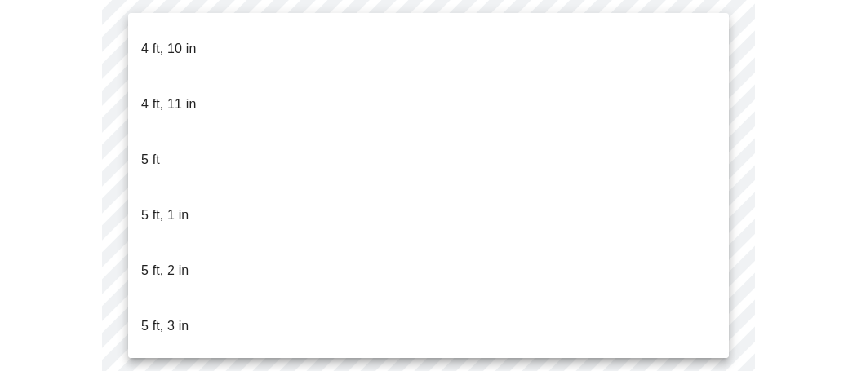
scroll to position [1185, 0]
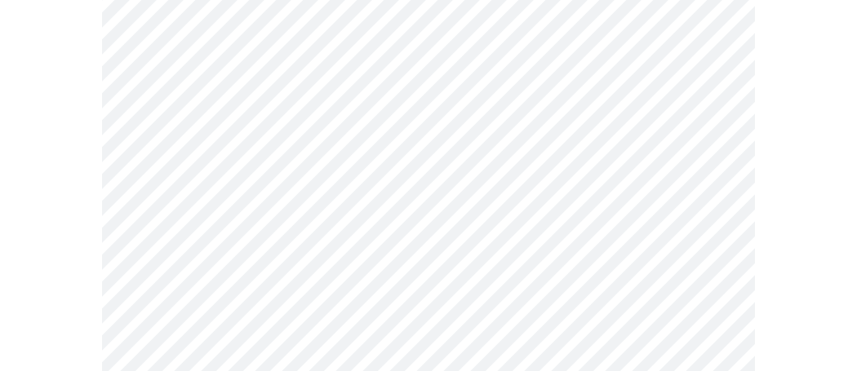
scroll to position [4729, 0]
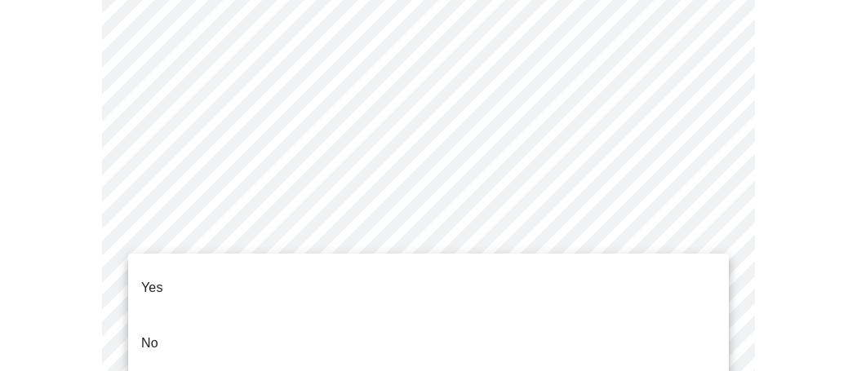
click at [263, 317] on li "No" at bounding box center [428, 343] width 601 height 55
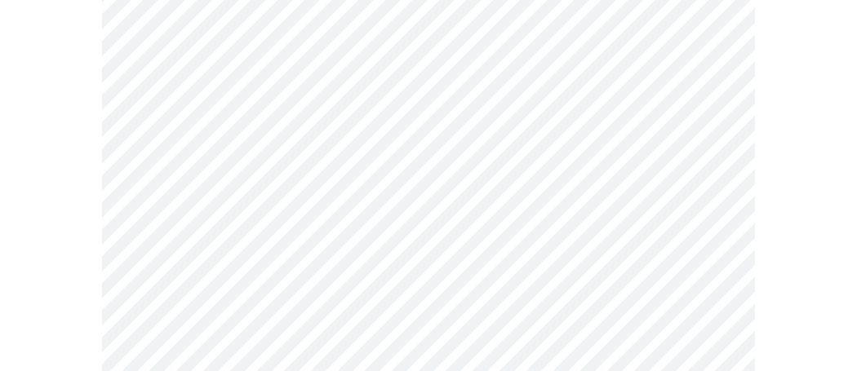
scroll to position [1240, 0]
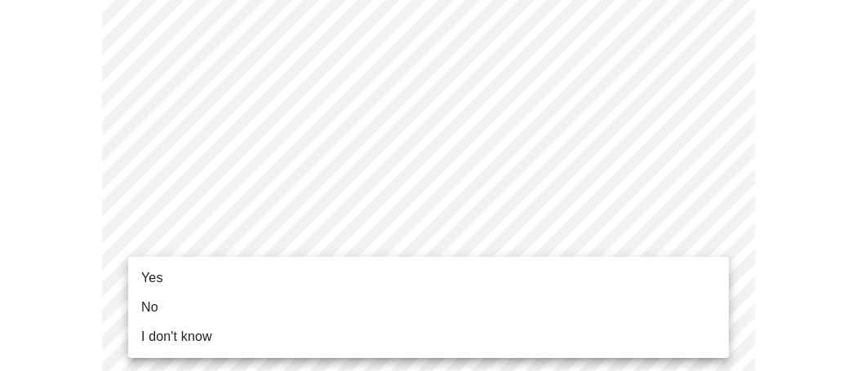
click at [442, 279] on li "Yes" at bounding box center [428, 278] width 601 height 29
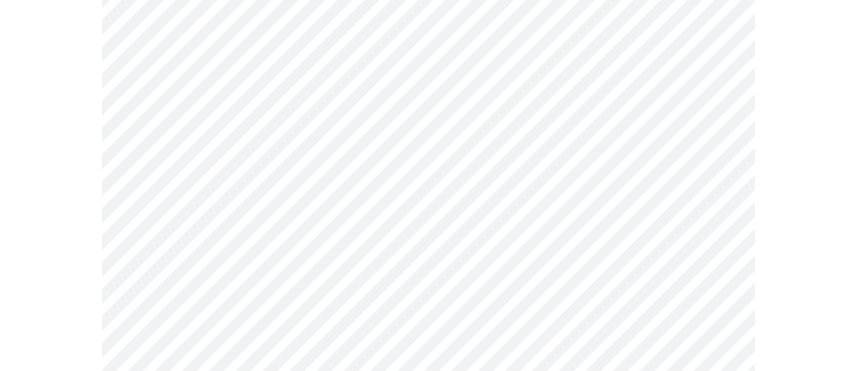
scroll to position [211, 0]
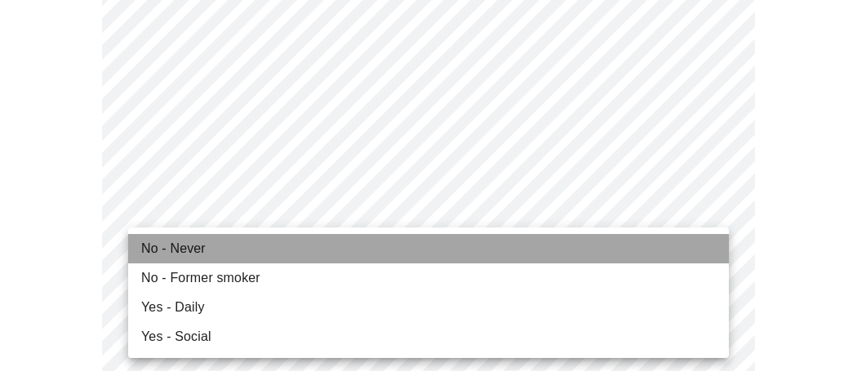
click at [204, 253] on li "No - Never" at bounding box center [428, 248] width 601 height 29
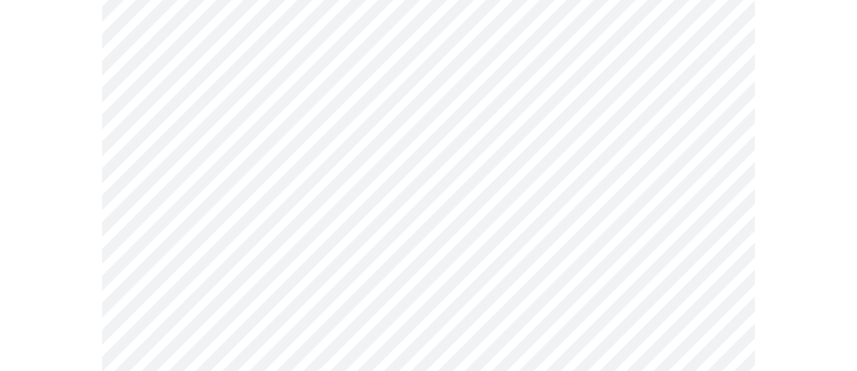
scroll to position [1556, 0]
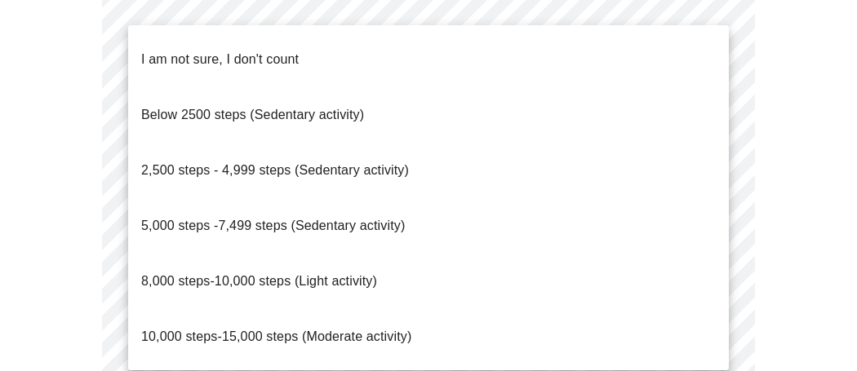
click at [346, 330] on span "10,000 steps-15,000 steps (Moderate activity)" at bounding box center [276, 337] width 270 height 14
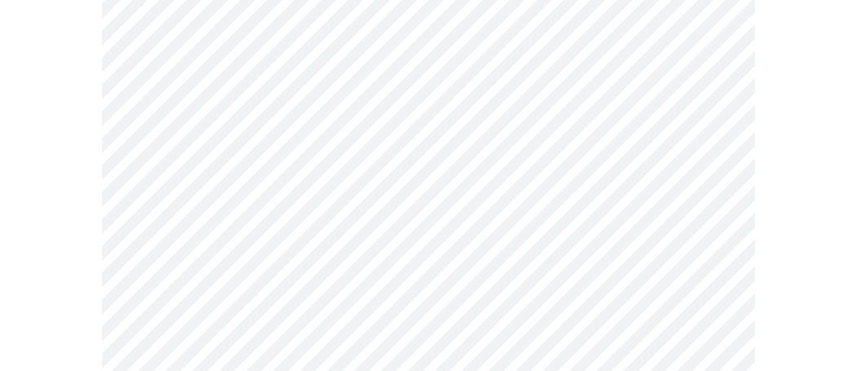
scroll to position [1735, 0]
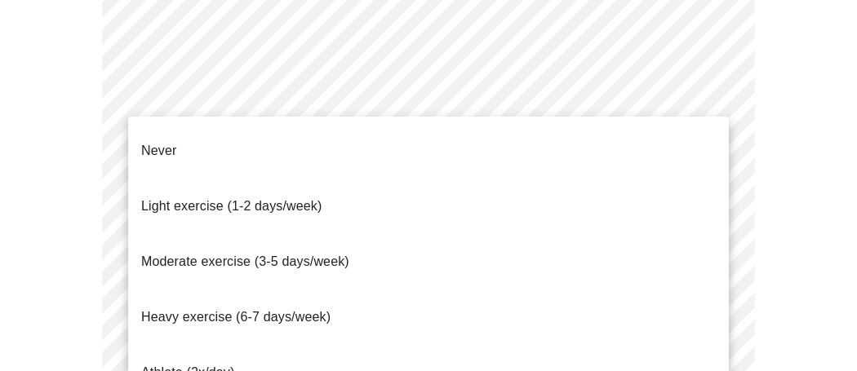
click at [304, 199] on span "Light exercise (1-2 days/week)" at bounding box center [231, 206] width 181 height 14
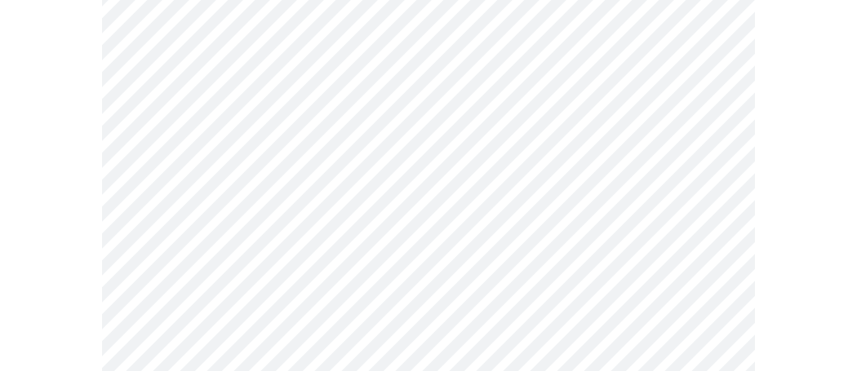
scroll to position [1806, 0]
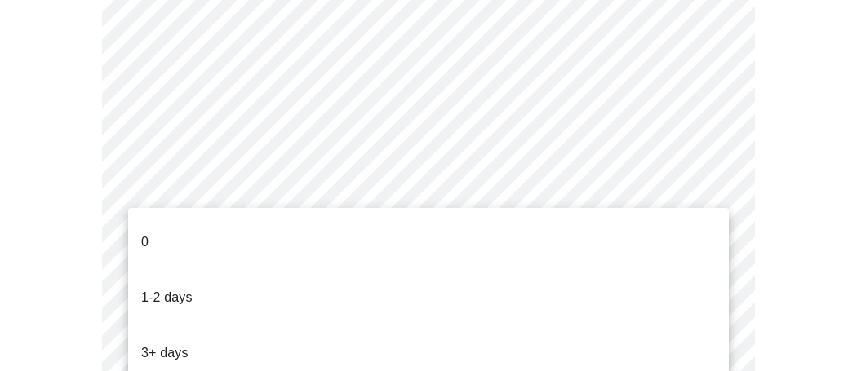
click at [479, 290] on li "1-2 days" at bounding box center [428, 297] width 601 height 55
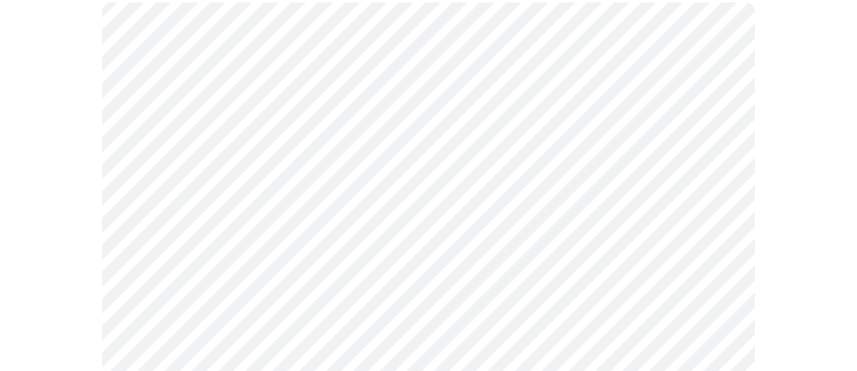
scroll to position [179, 0]
click at [584, 218] on body "MyMenopauseRx Appointments Messaging Labs Uploads Medications Community Refer a…" at bounding box center [429, 129] width 844 height 603
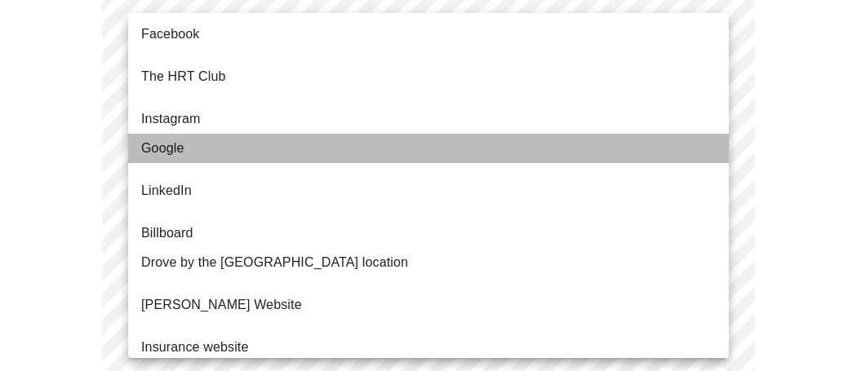
click at [296, 145] on li "Google" at bounding box center [428, 148] width 601 height 29
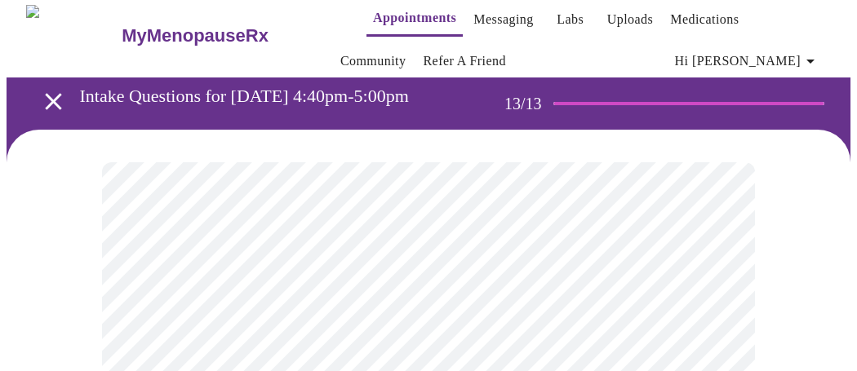
scroll to position [25, 0]
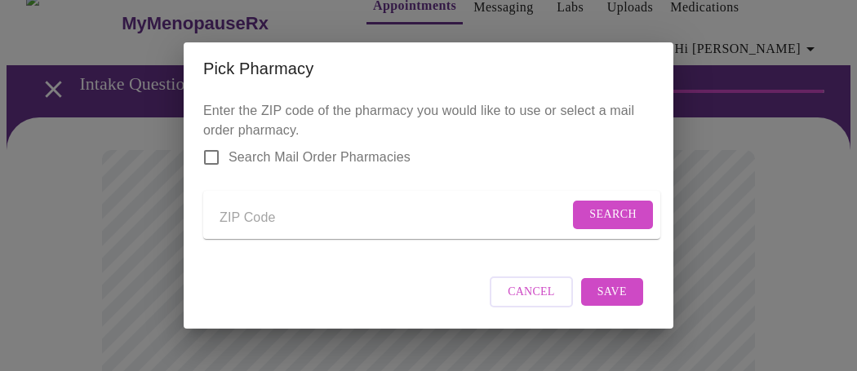
click at [246, 231] on input "Send a message to your care team" at bounding box center [394, 218] width 349 height 26
type input "44281"
click at [208, 157] on input "Search Mail Order Pharmacies" at bounding box center [211, 157] width 34 height 34
checkbox input "true"
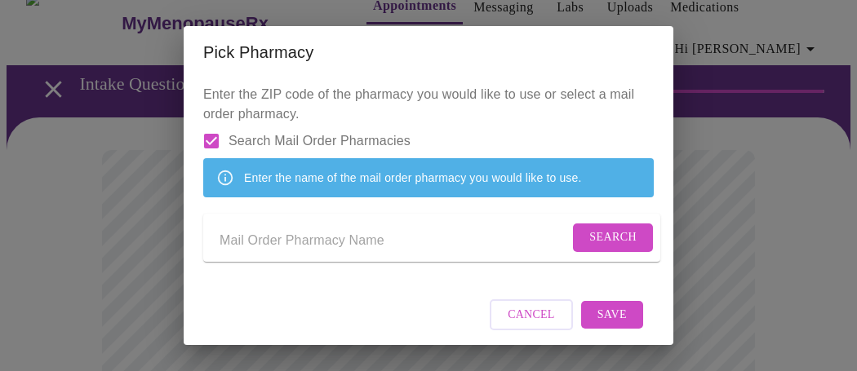
click at [372, 254] on input "Send a message to your care team" at bounding box center [394, 241] width 349 height 26
type input "CVS Caremark"
click at [601, 248] on span "Search" at bounding box center [612, 238] width 47 height 20
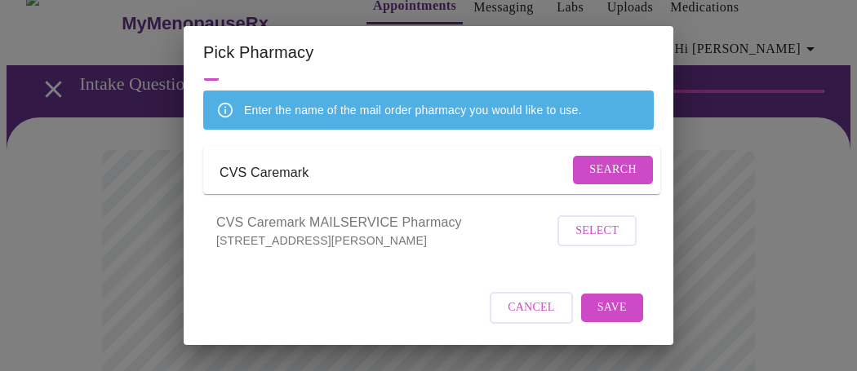
scroll to position [170, 0]
click at [586, 229] on span "Select" at bounding box center [596, 231] width 43 height 20
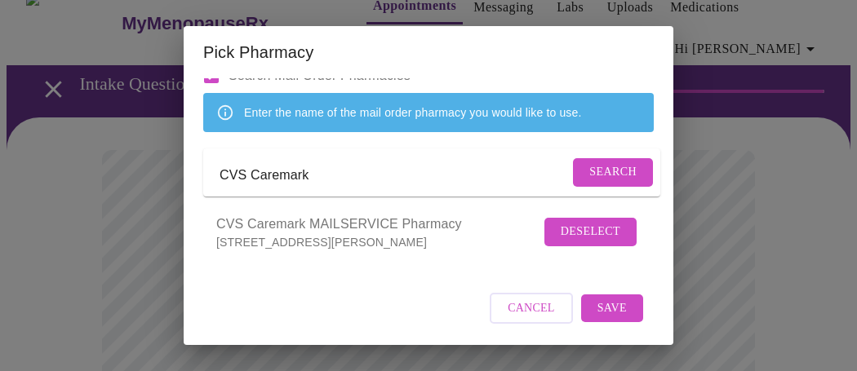
click at [628, 308] on button "Save" at bounding box center [612, 309] width 62 height 29
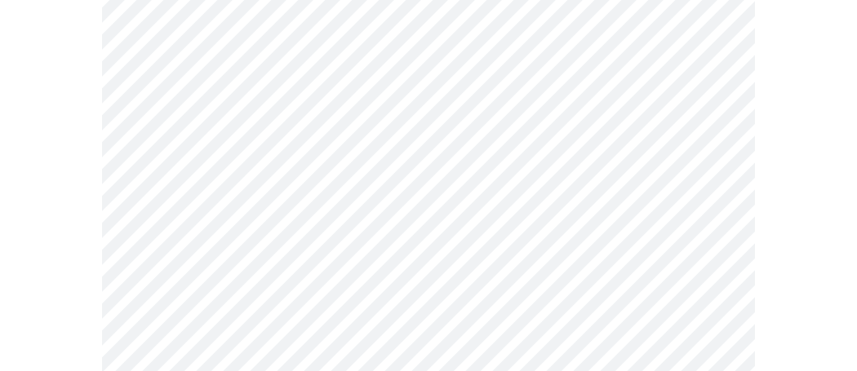
scroll to position [200, 0]
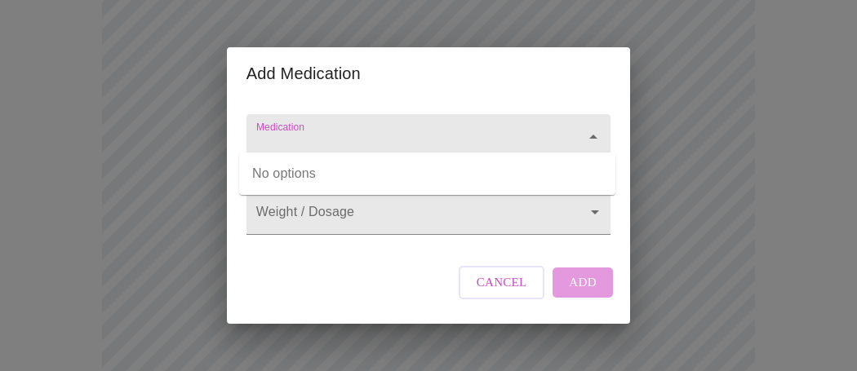
click at [406, 133] on input "Medication" at bounding box center [405, 145] width 304 height 30
type input "venflaxine"
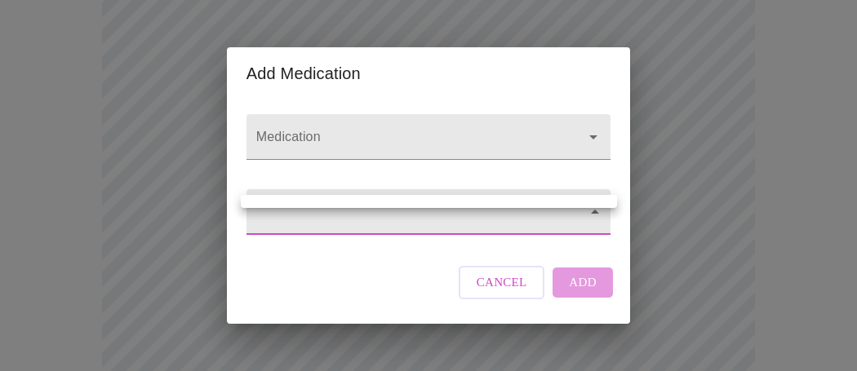
click at [415, 175] on div at bounding box center [428, 185] width 857 height 371
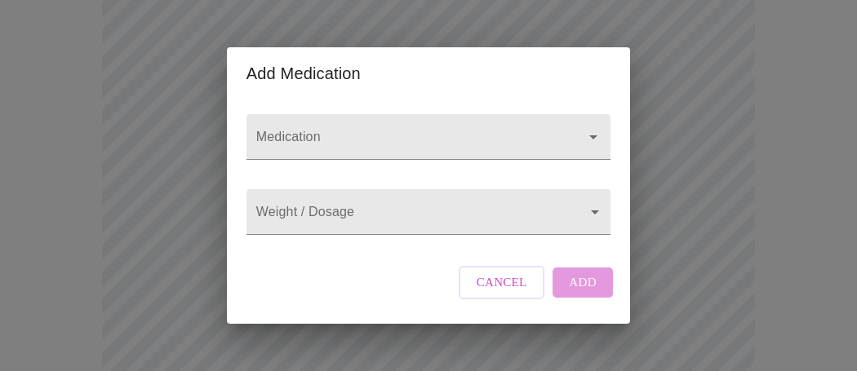
click at [684, 152] on div "Add Medication Medication Weight / Dosage ​ Cancel Add" at bounding box center [428, 185] width 857 height 371
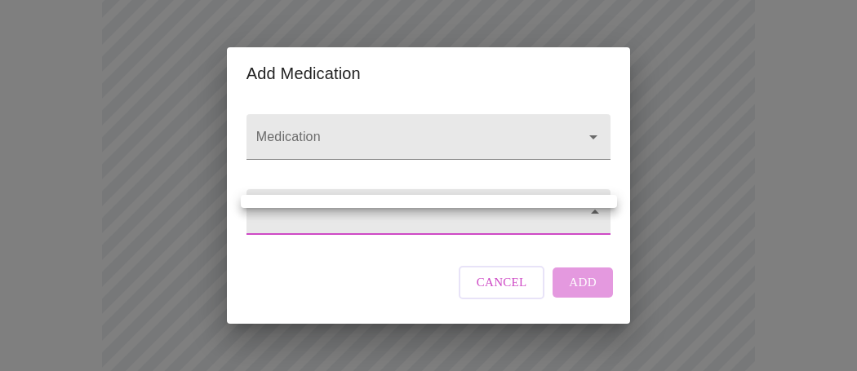
click at [286, 198] on ul at bounding box center [429, 201] width 376 height 13
click at [430, 203] on ul at bounding box center [429, 201] width 376 height 13
click at [409, 134] on div at bounding box center [428, 185] width 857 height 371
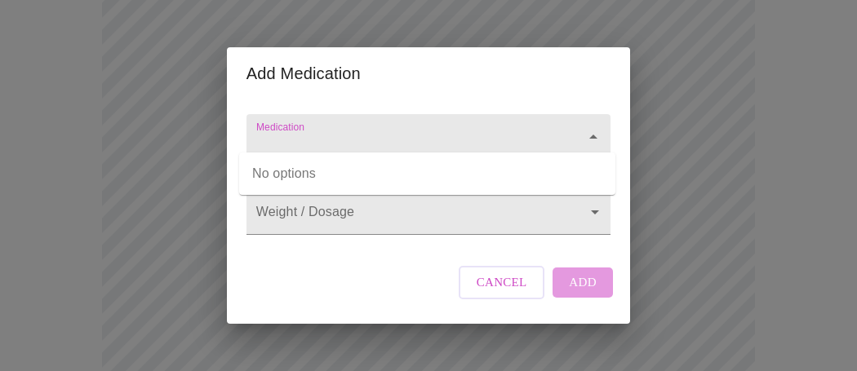
click at [306, 132] on input "Medication" at bounding box center [405, 145] width 304 height 30
type input "venflaxine"
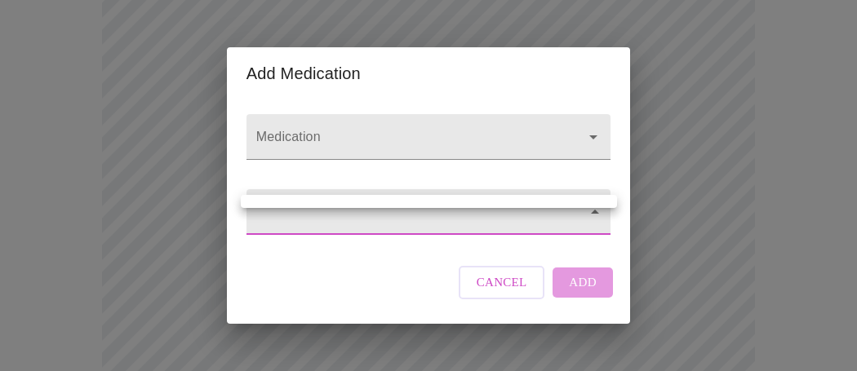
click at [312, 222] on div at bounding box center [428, 185] width 857 height 371
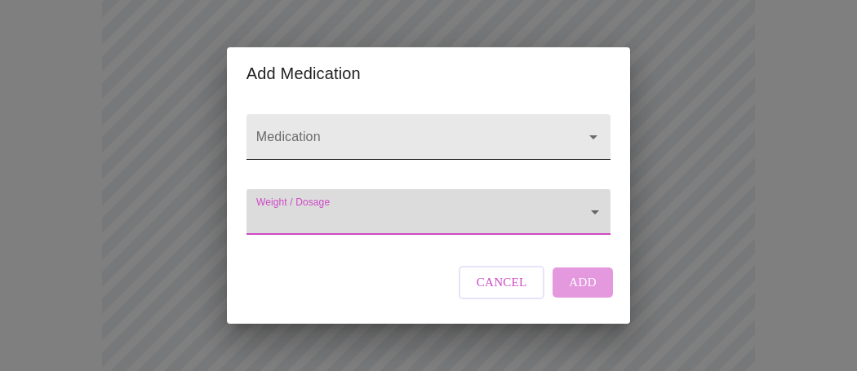
click at [597, 135] on icon "Open" at bounding box center [593, 137] width 8 height 4
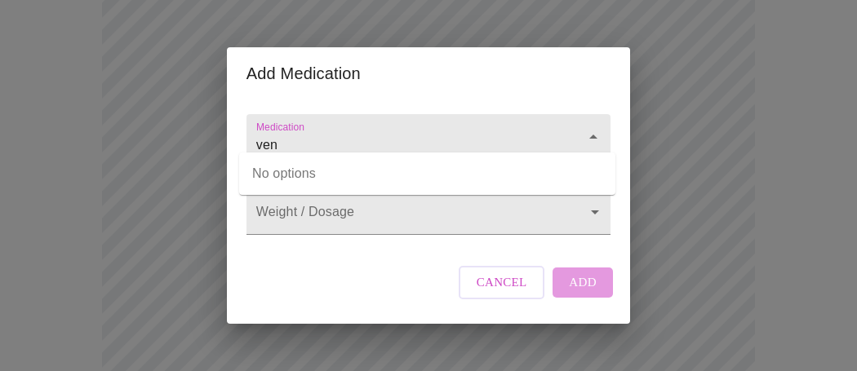
type input "ven"
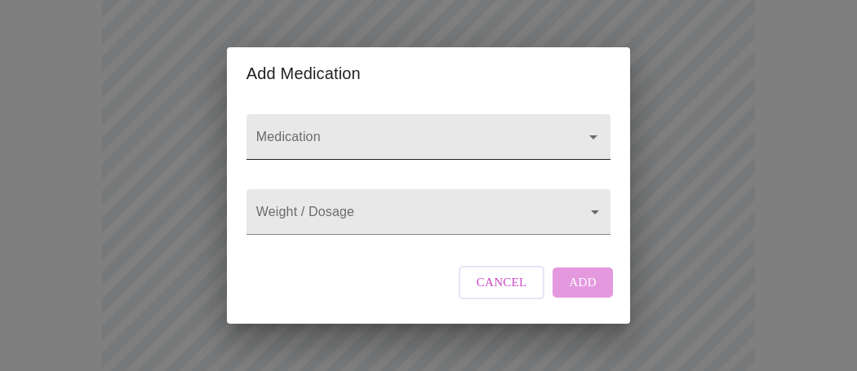
click at [316, 134] on input "Medication" at bounding box center [405, 145] width 304 height 30
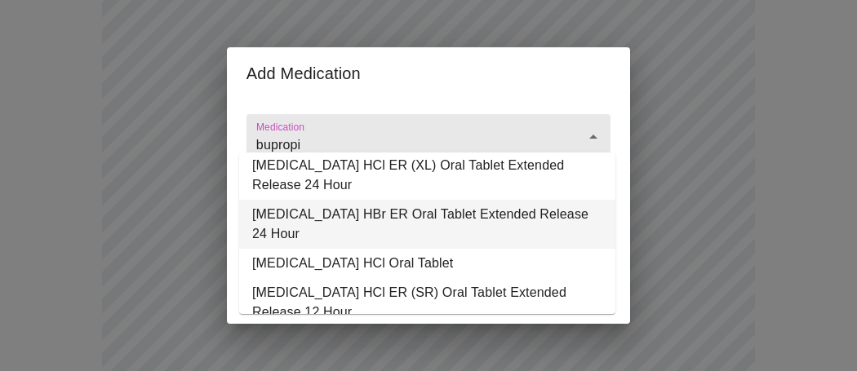
scroll to position [0, 0]
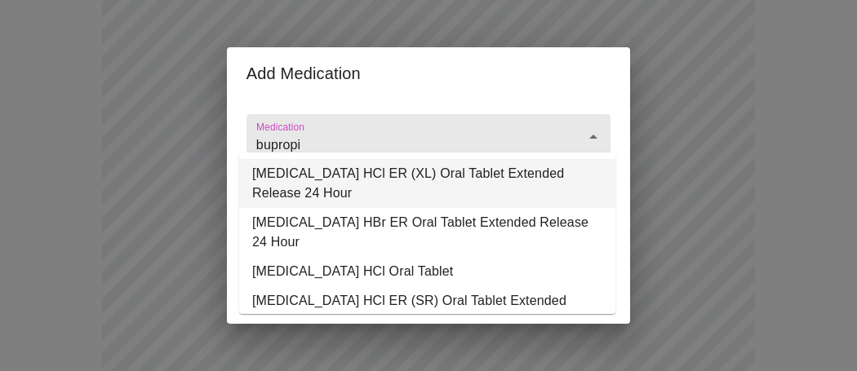
click at [358, 188] on li "[MEDICAL_DATA] HCl ER (XL) Oral Tablet Extended Release 24 Hour" at bounding box center [427, 183] width 376 height 49
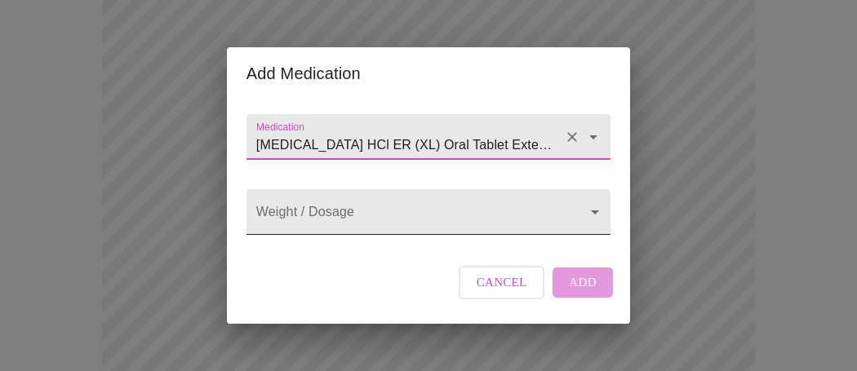
type input "[MEDICAL_DATA] HCl ER (XL) Oral Tablet Extended Release 24 Hour"
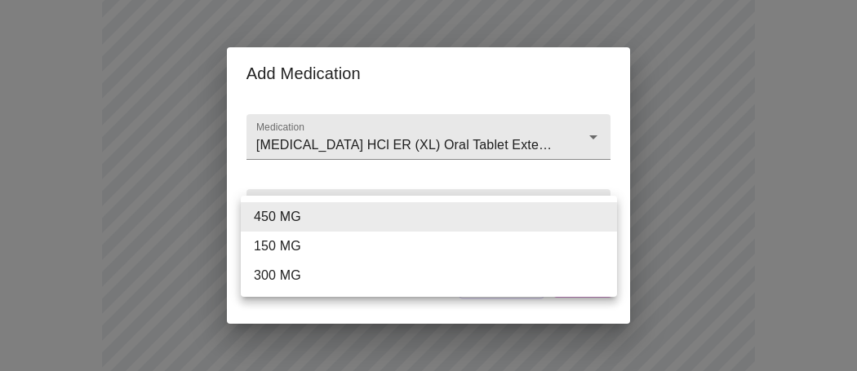
click at [343, 253] on li "150 MG" at bounding box center [429, 246] width 376 height 29
type input "150 MG"
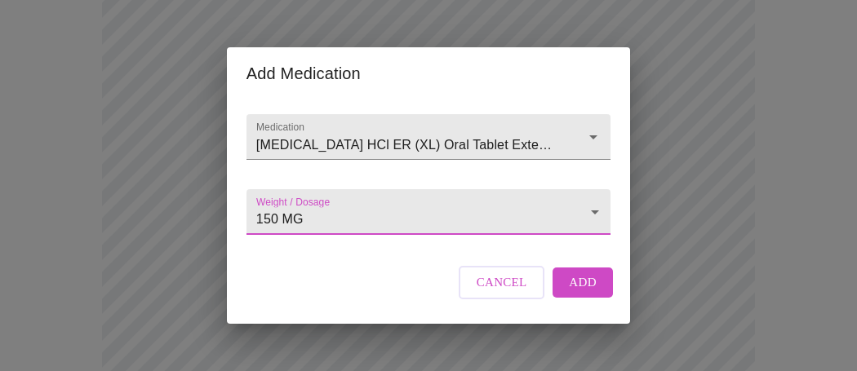
click at [606, 297] on button "Add" at bounding box center [583, 282] width 60 height 29
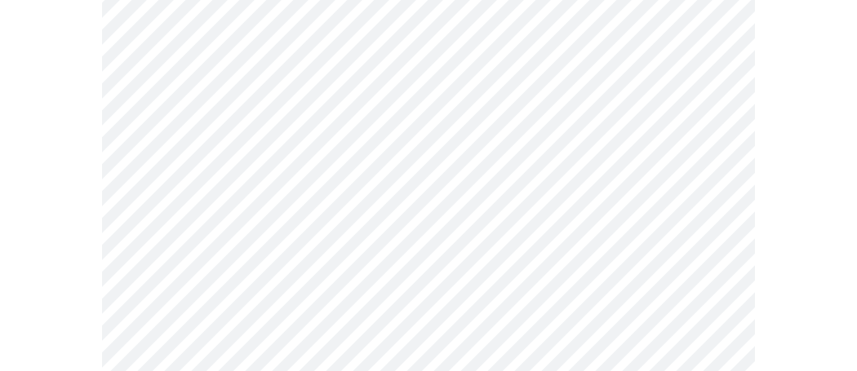
scroll to position [224, 0]
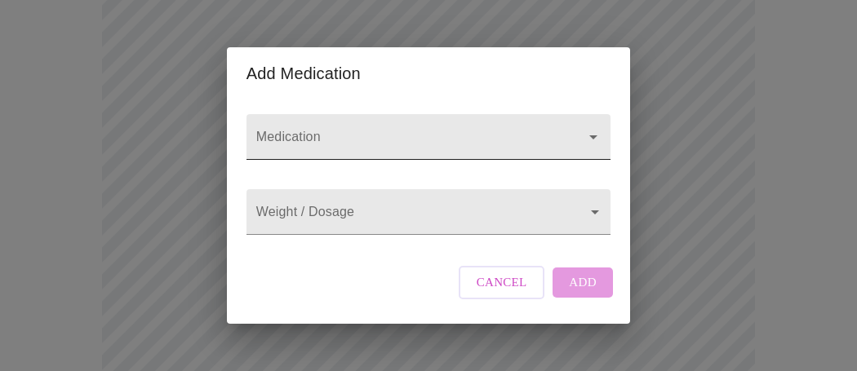
click at [375, 130] on input "Medication" at bounding box center [405, 145] width 304 height 30
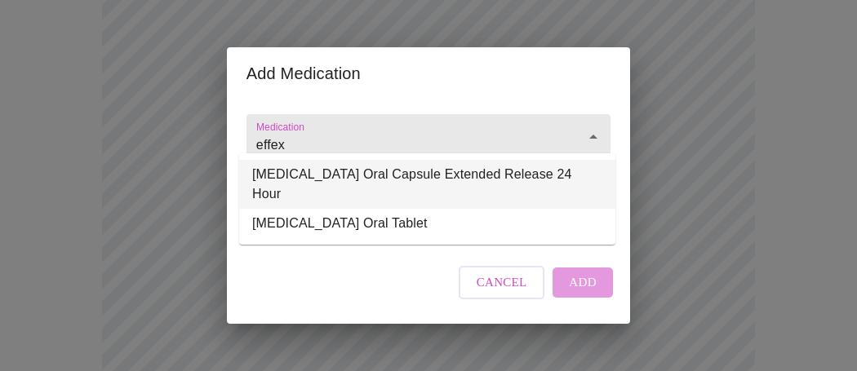
click at [386, 173] on li "[MEDICAL_DATA] Oral Capsule Extended Release 24 Hour" at bounding box center [427, 184] width 376 height 49
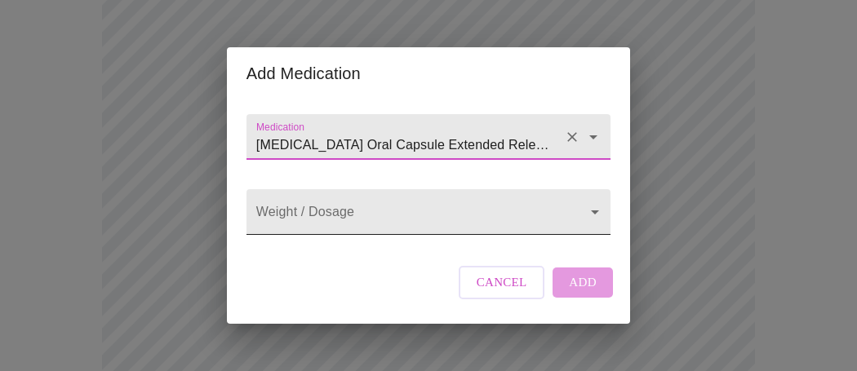
type input "[MEDICAL_DATA] Oral Capsule Extended Release 24 Hour"
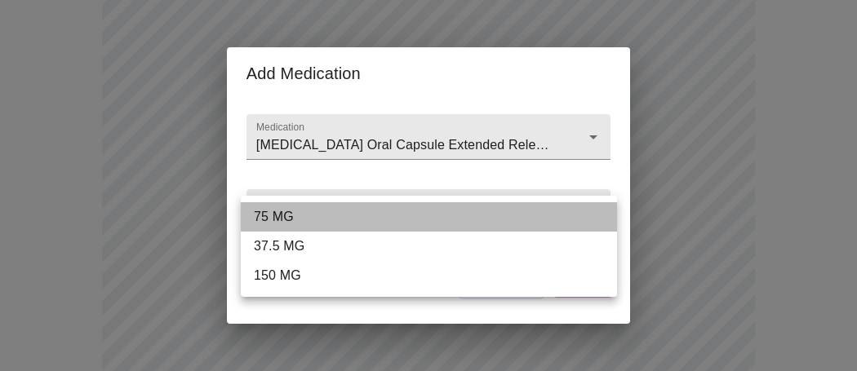
click at [334, 224] on li "75 MG" at bounding box center [429, 216] width 376 height 29
type input "75 MG"
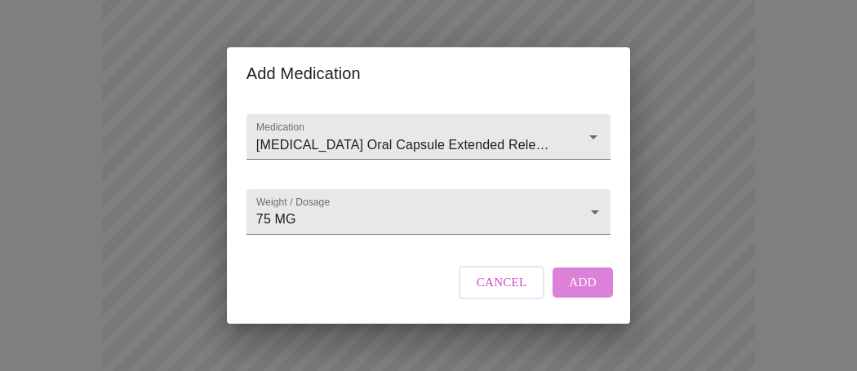
click at [577, 293] on span "Add" at bounding box center [583, 282] width 28 height 21
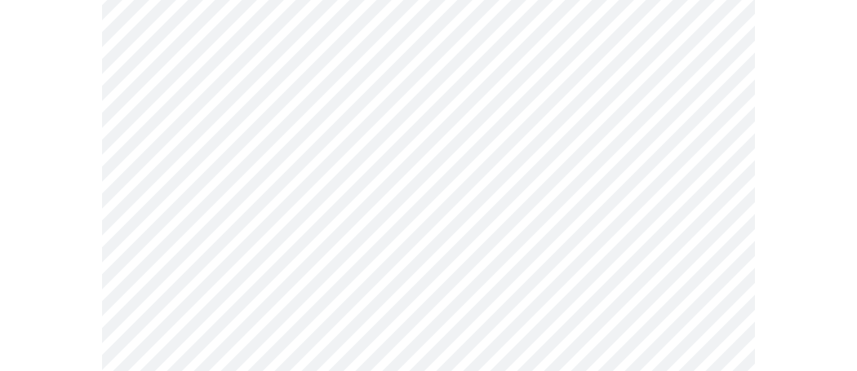
scroll to position [434, 0]
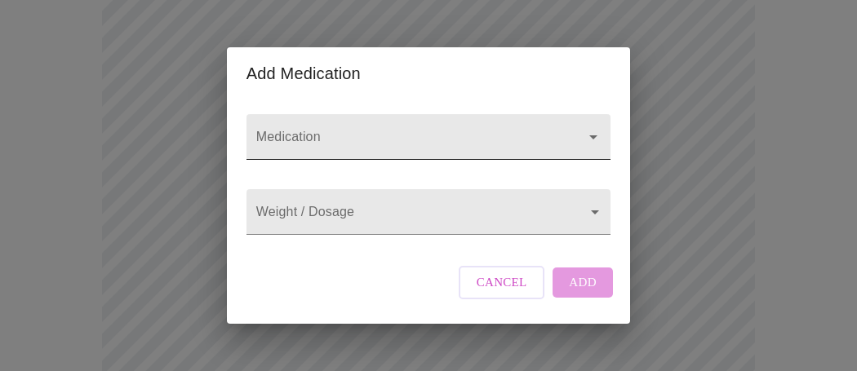
click at [302, 130] on input "Medication" at bounding box center [405, 145] width 304 height 30
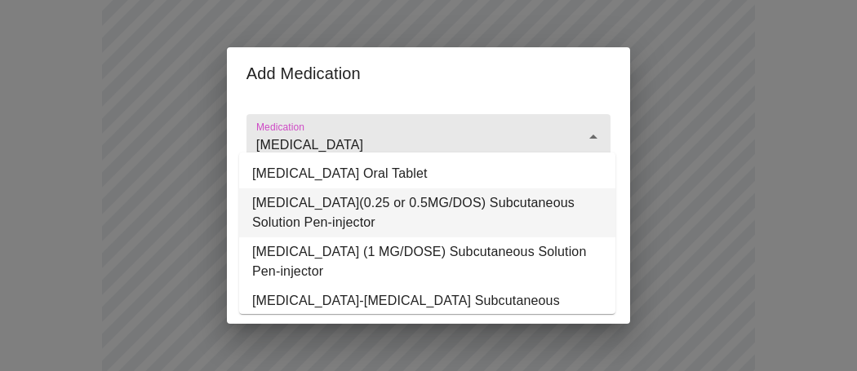
click at [407, 204] on li "[MEDICAL_DATA](0.25 or 0.5MG/DOS) Subcutaneous Solution Pen-injector" at bounding box center [427, 213] width 376 height 49
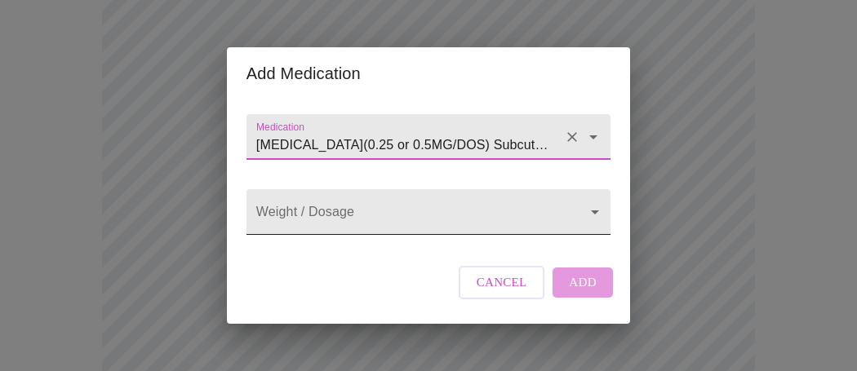
type input "[MEDICAL_DATA](0.25 or 0.5MG/DOS) Subcutaneous Solution Pen-injector"
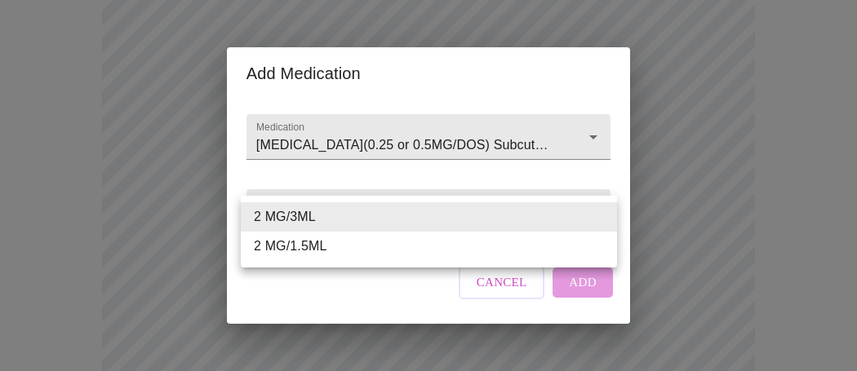
click at [405, 216] on body "MyMenopauseRx Appointments Messaging Labs Uploads Medications Community Refer a…" at bounding box center [429, 283] width 844 height 1422
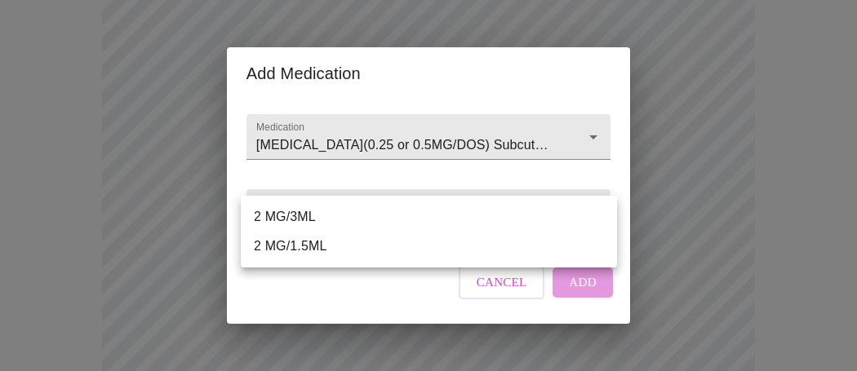
click at [312, 223] on li "2 MG/3ML" at bounding box center [429, 216] width 376 height 29
type input "2 MG/3ML"
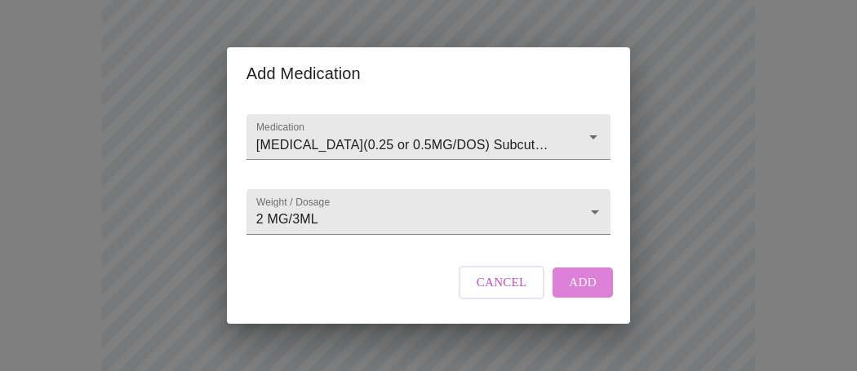
click at [596, 293] on span "Add" at bounding box center [583, 282] width 28 height 21
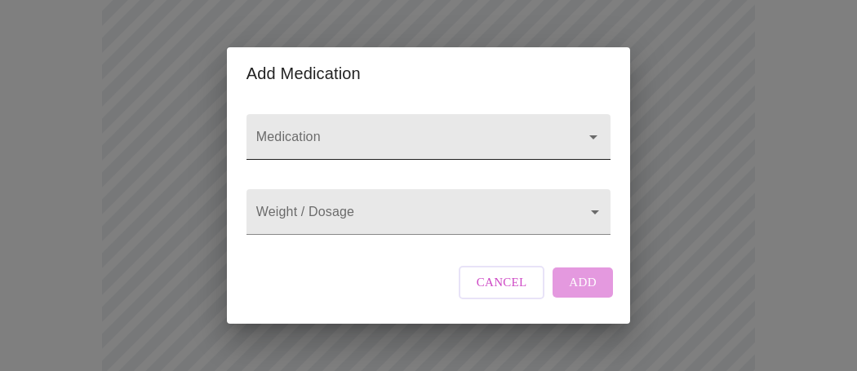
click at [320, 137] on input "Medication" at bounding box center [405, 145] width 304 height 30
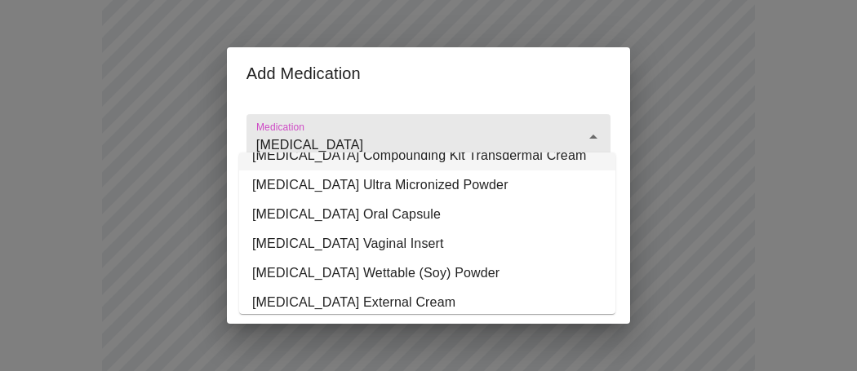
scroll to position [309, 0]
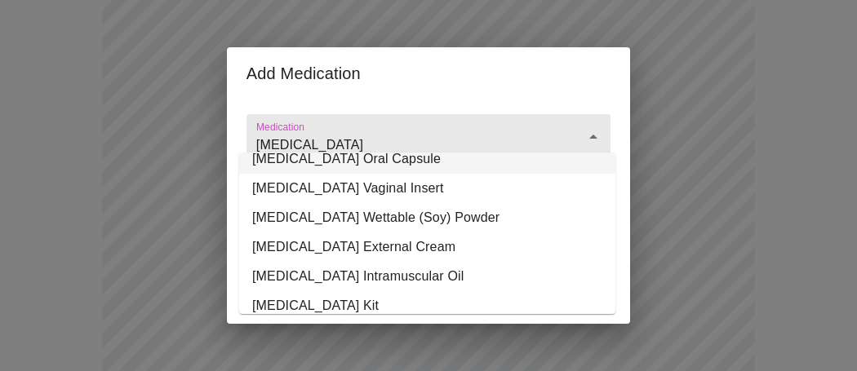
click at [362, 174] on li "[MEDICAL_DATA] Oral Capsule" at bounding box center [427, 158] width 376 height 29
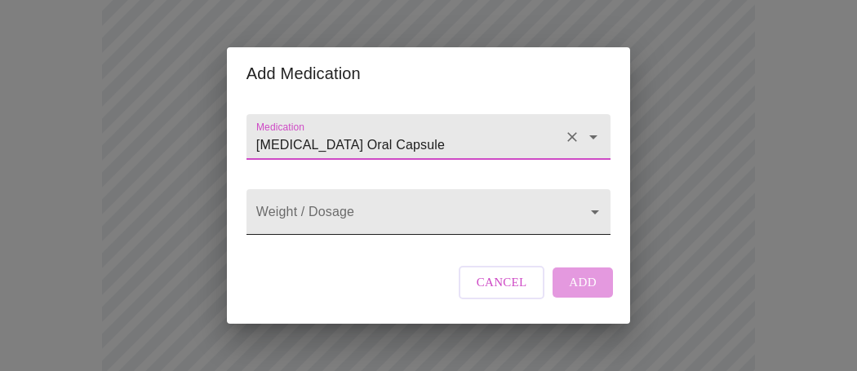
type input "[MEDICAL_DATA] Oral Capsule"
click at [363, 233] on body "MyMenopauseRx Appointments Messaging Labs Uploads Medications Community Refer a…" at bounding box center [429, 329] width 844 height 1514
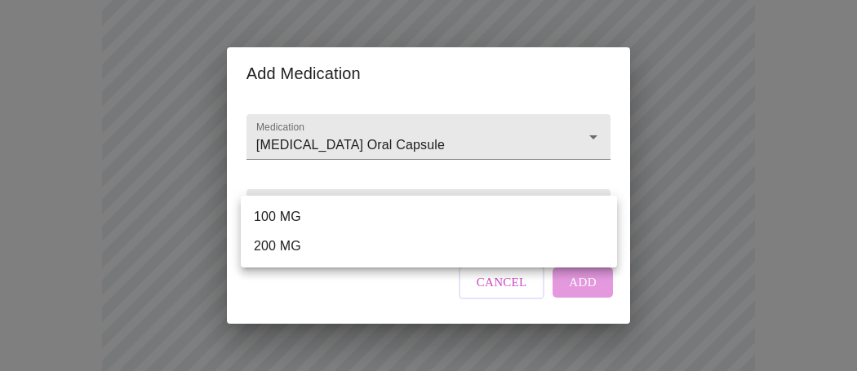
click at [318, 220] on li "100 MG" at bounding box center [429, 216] width 376 height 29
type input "100 MG"
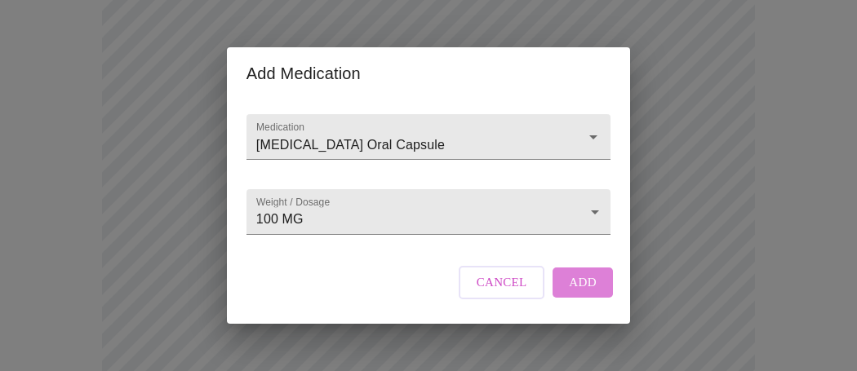
click at [588, 293] on span "Add" at bounding box center [583, 282] width 28 height 21
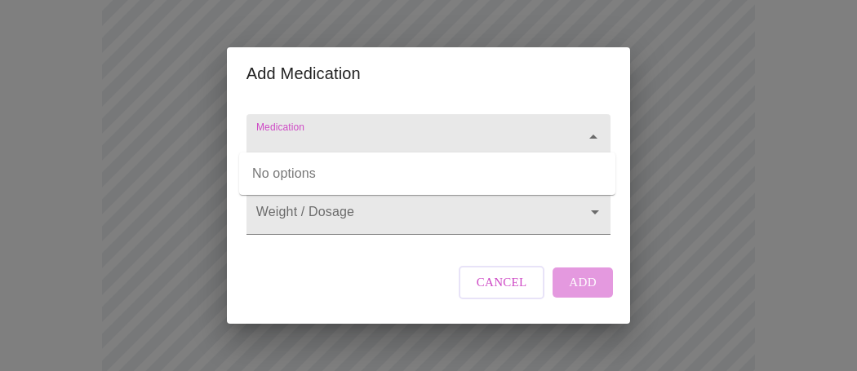
click at [320, 130] on input "Medication" at bounding box center [405, 145] width 304 height 30
type input "es"
click at [297, 100] on div "Medication es" at bounding box center [428, 137] width 377 height 75
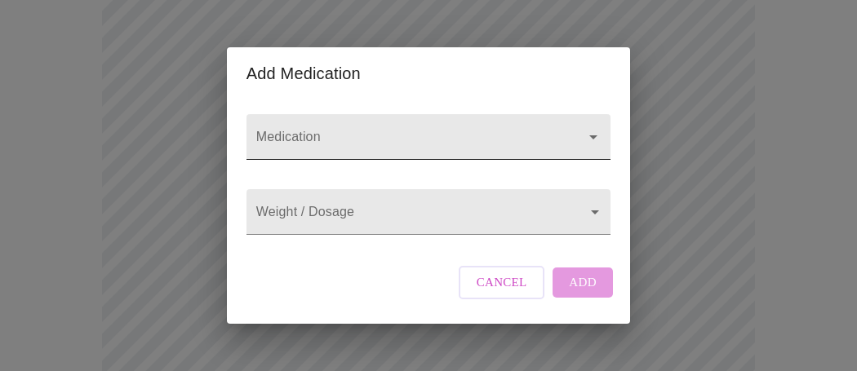
click at [319, 130] on input "Medication" at bounding box center [405, 145] width 304 height 30
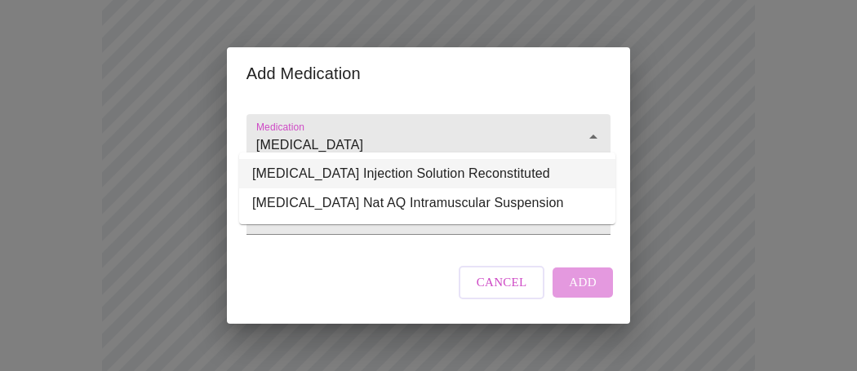
click at [411, 135] on input "[MEDICAL_DATA]" at bounding box center [405, 145] width 304 height 30
click at [391, 137] on input "[MEDICAL_DATA]" at bounding box center [405, 145] width 304 height 30
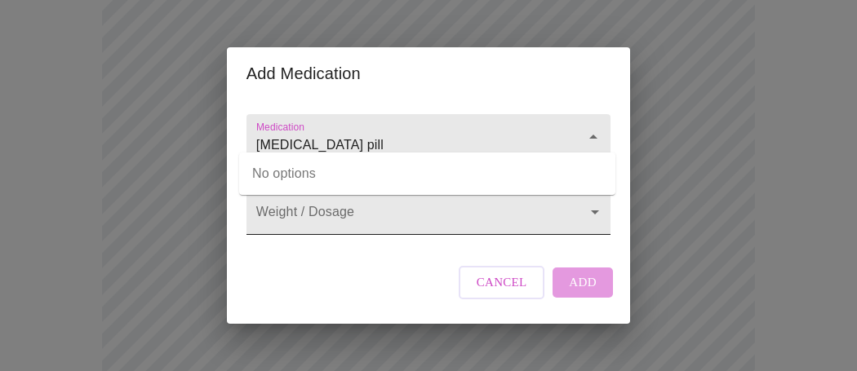
type input "[MEDICAL_DATA] pill"
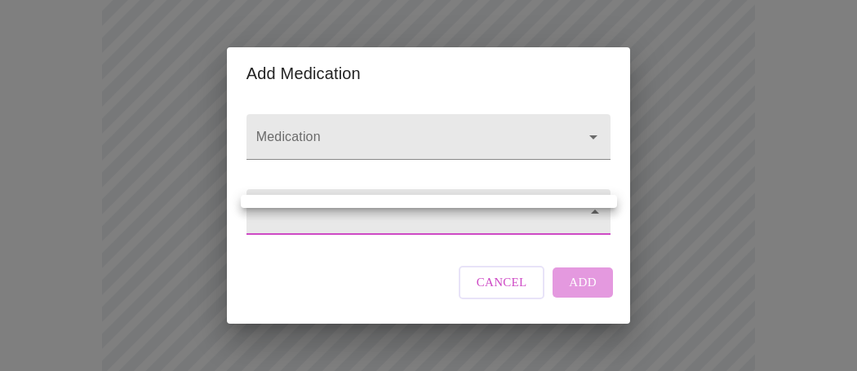
click at [384, 215] on body "MyMenopauseRx Appointments Messaging Labs Uploads Medications Community Refer a…" at bounding box center [429, 363] width 844 height 1582
click at [371, 132] on div at bounding box center [428, 185] width 857 height 371
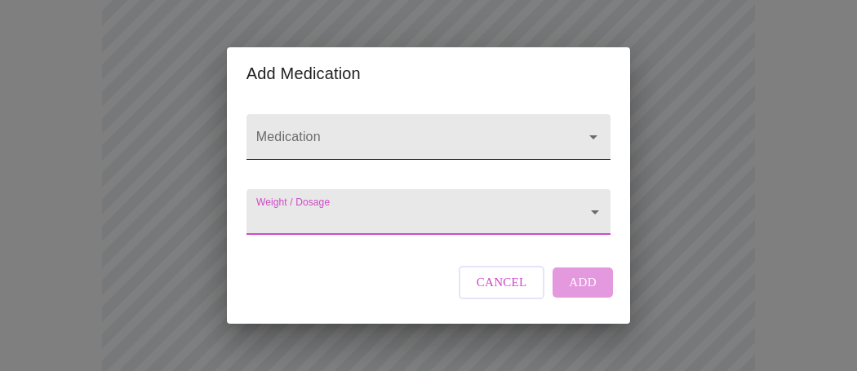
click at [325, 130] on input "Medication" at bounding box center [405, 145] width 304 height 30
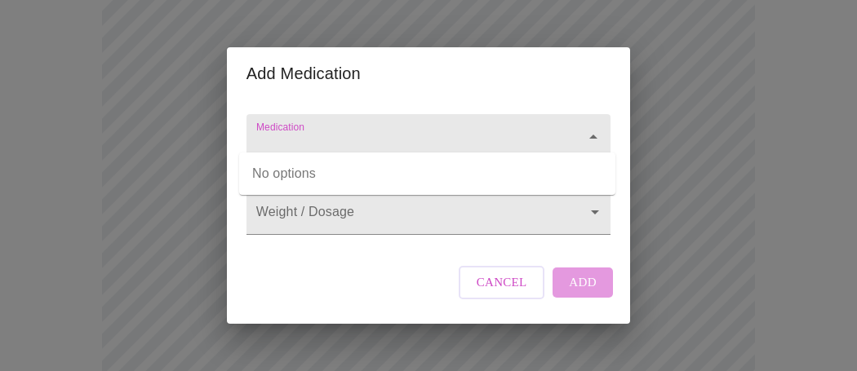
click at [325, 130] on input "Medication" at bounding box center [405, 145] width 304 height 30
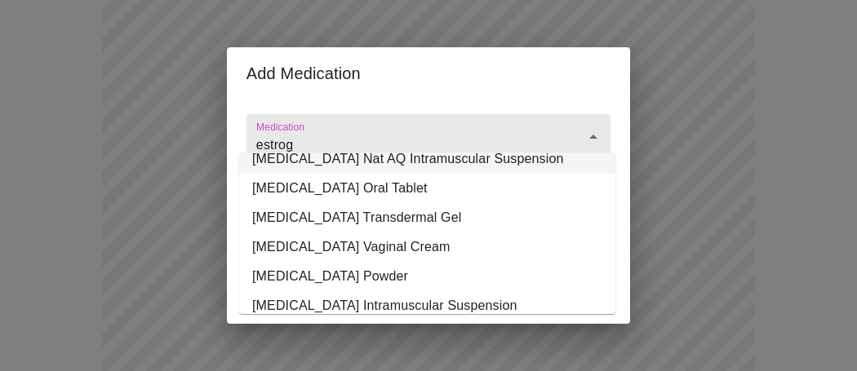
scroll to position [45, 0]
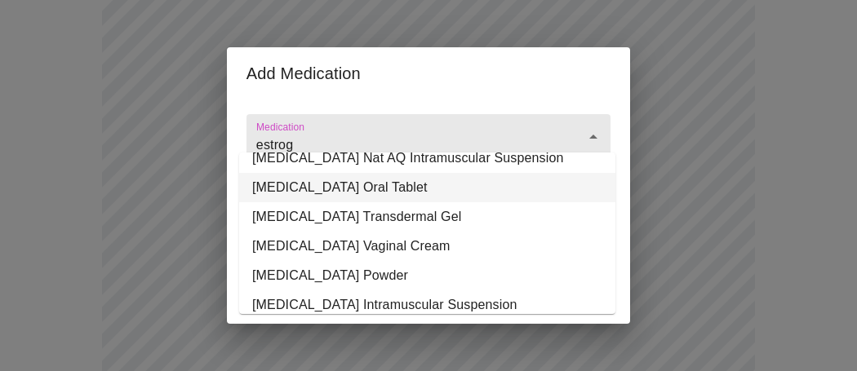
click at [369, 202] on li "[MEDICAL_DATA] Oral Tablet" at bounding box center [427, 187] width 376 height 29
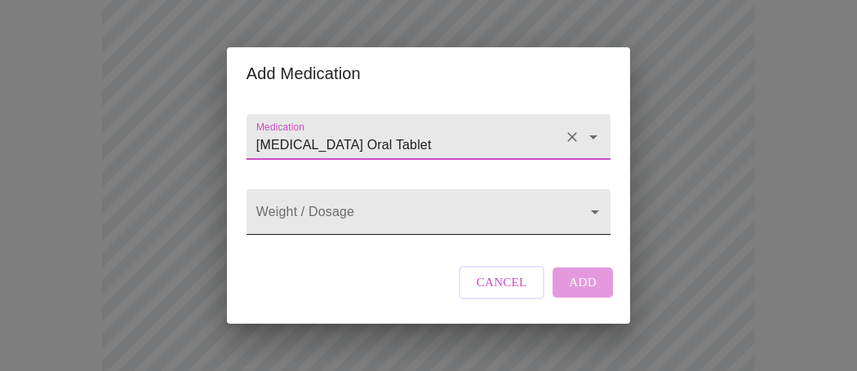
type input "[MEDICAL_DATA] Oral Tablet"
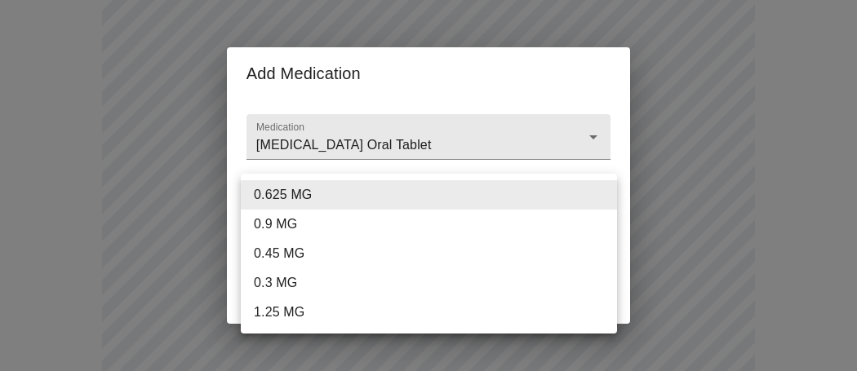
click at [371, 226] on body "MyMenopauseRx Appointments Messaging Labs Uploads Medications Community Refer a…" at bounding box center [429, 363] width 844 height 1582
click at [509, 128] on div at bounding box center [428, 185] width 857 height 371
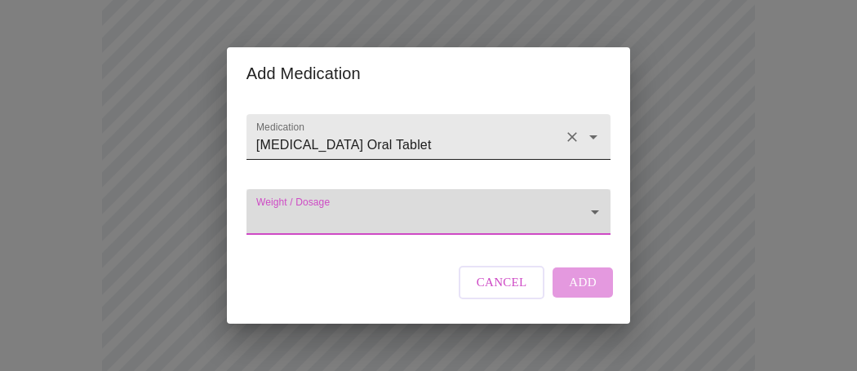
click at [597, 135] on icon "Open" at bounding box center [593, 137] width 8 height 4
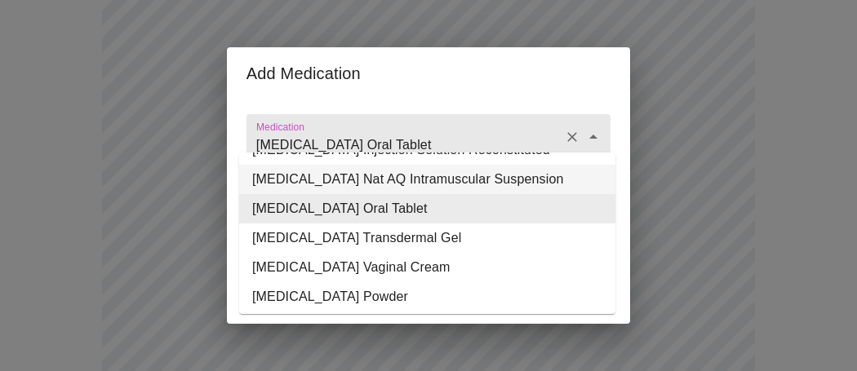
scroll to position [24, 0]
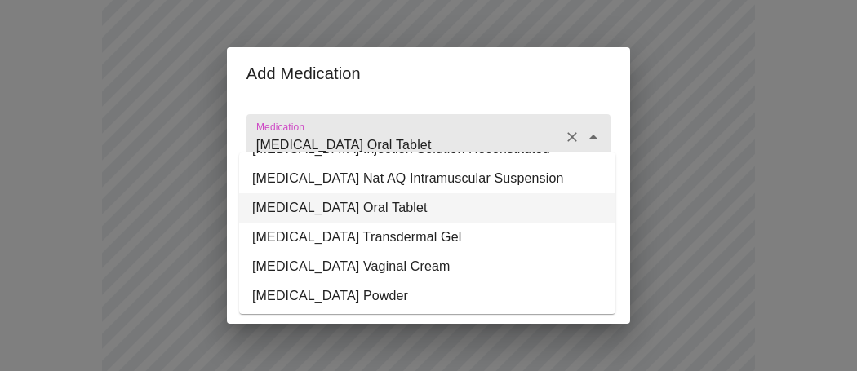
click at [477, 223] on li "[MEDICAL_DATA] Oral Tablet" at bounding box center [427, 207] width 376 height 29
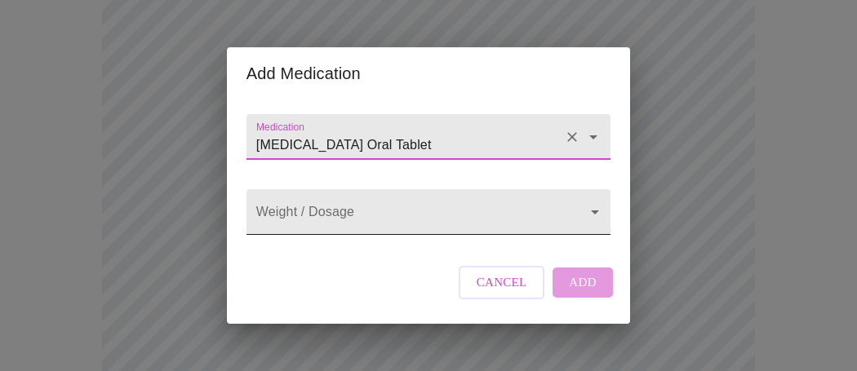
click at [455, 216] on body "MyMenopauseRx Appointments Messaging Labs Uploads Medications Community Refer a…" at bounding box center [429, 363] width 844 height 1582
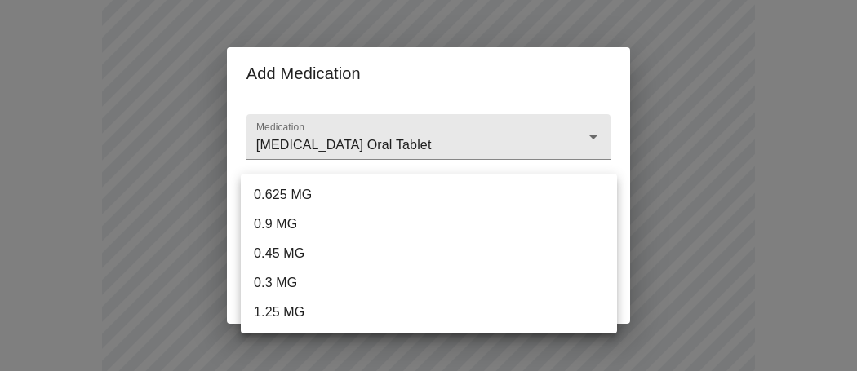
click at [346, 261] on li "0.45 MG" at bounding box center [429, 253] width 376 height 29
type input "0.45 MG"
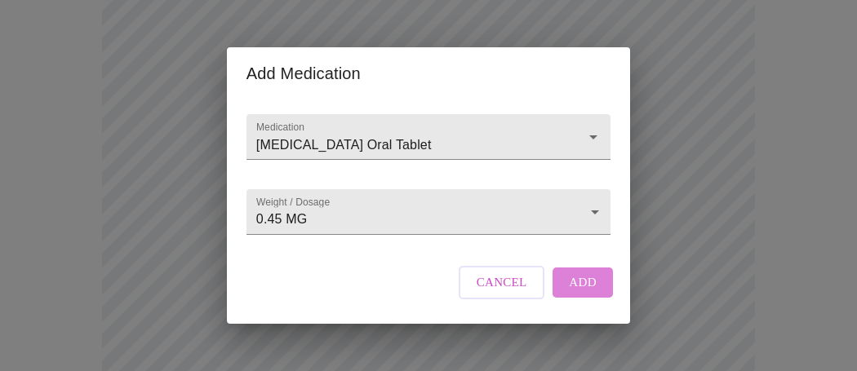
click at [584, 293] on span "Add" at bounding box center [583, 282] width 28 height 21
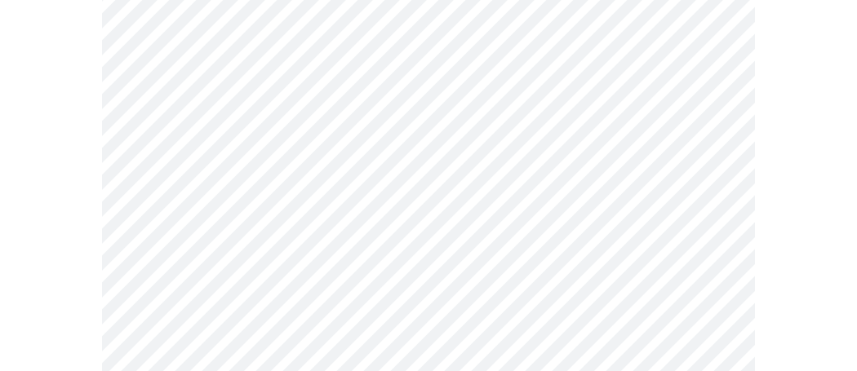
scroll to position [921, 0]
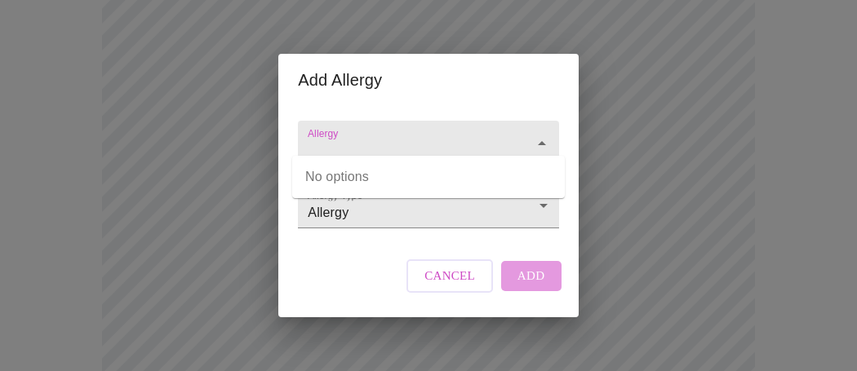
click at [420, 137] on input "Allergy" at bounding box center [404, 151] width 201 height 30
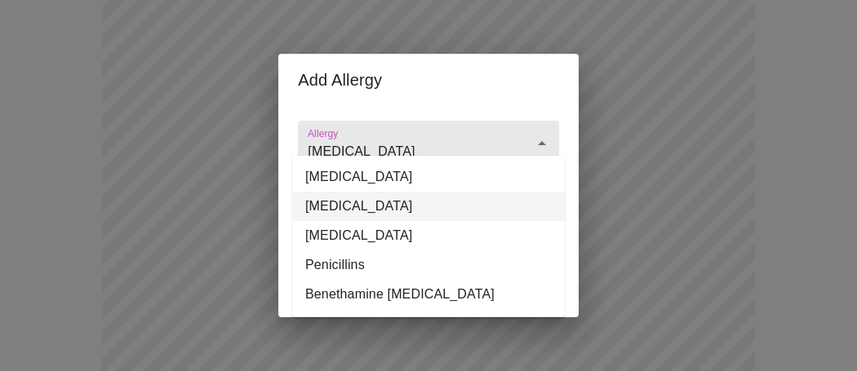
click at [397, 221] on li "[MEDICAL_DATA]" at bounding box center [428, 206] width 273 height 29
type input "[MEDICAL_DATA]"
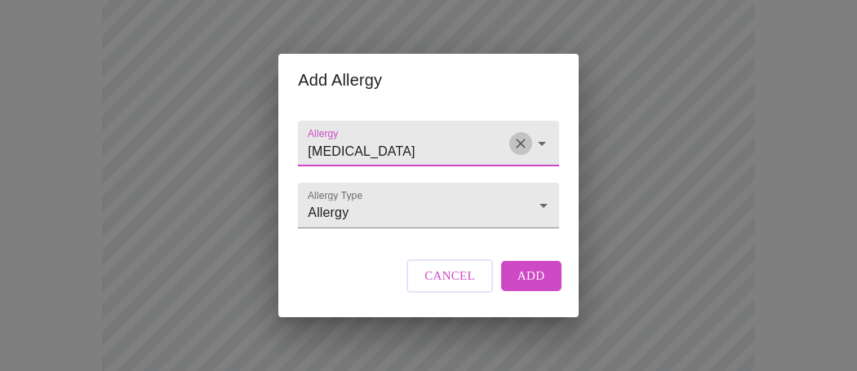
click at [522, 135] on icon "Clear" at bounding box center [521, 143] width 16 height 16
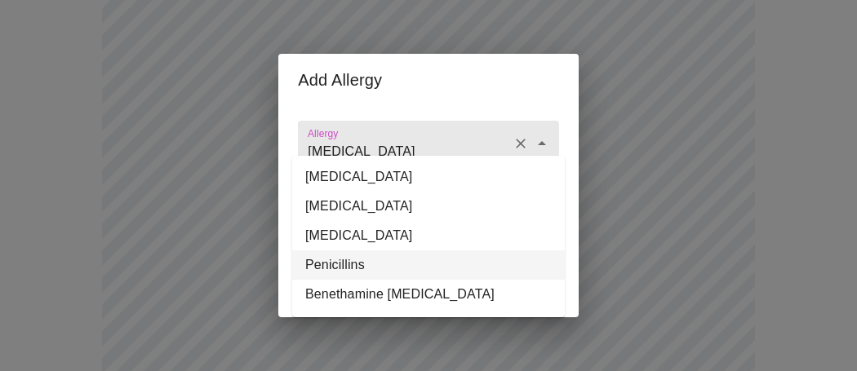
click at [365, 280] on li "Penicillins" at bounding box center [428, 265] width 273 height 29
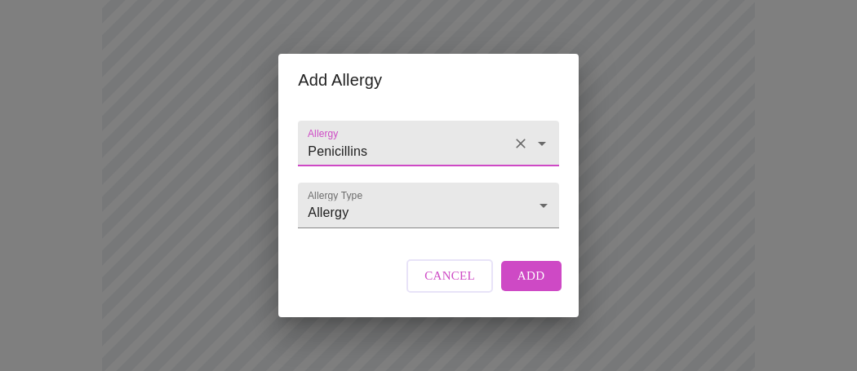
type input "Penicillins"
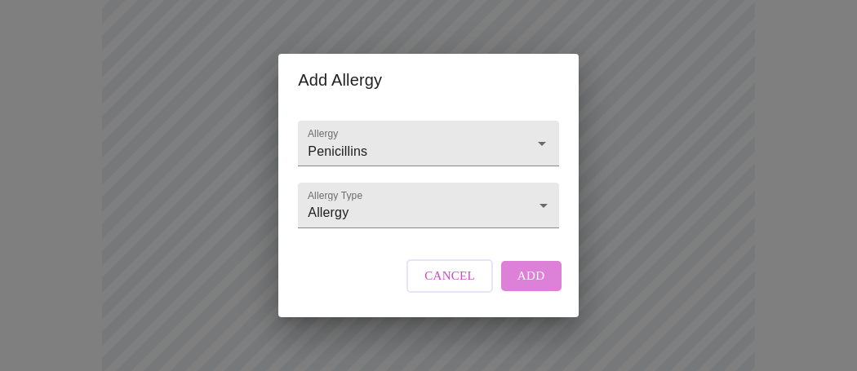
click at [532, 286] on span "Add" at bounding box center [531, 275] width 28 height 21
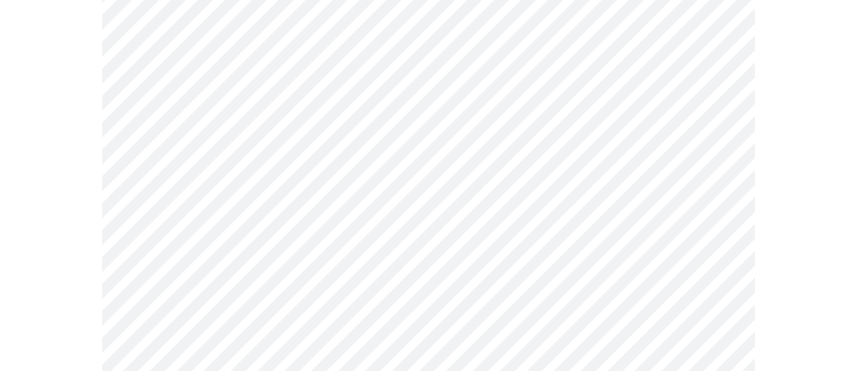
scroll to position [1252, 0]
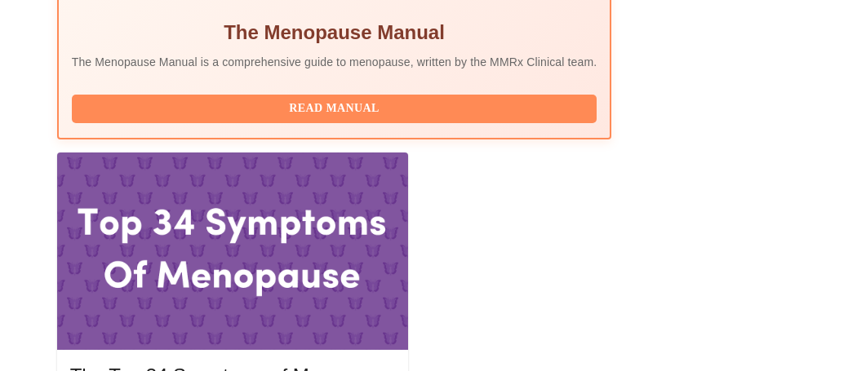
scroll to position [684, 0]
